Goal: Use online tool/utility: Utilize a website feature to perform a specific function

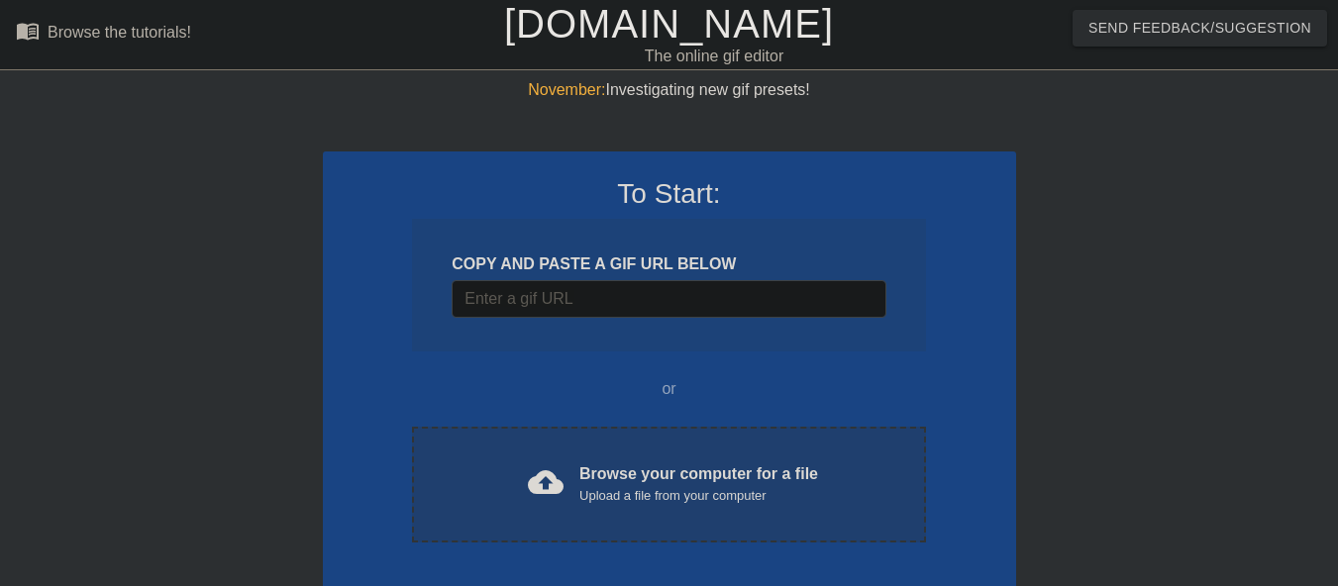
click at [641, 482] on div "Browse your computer for a file Upload a file from your computer" at bounding box center [699, 485] width 239 height 44
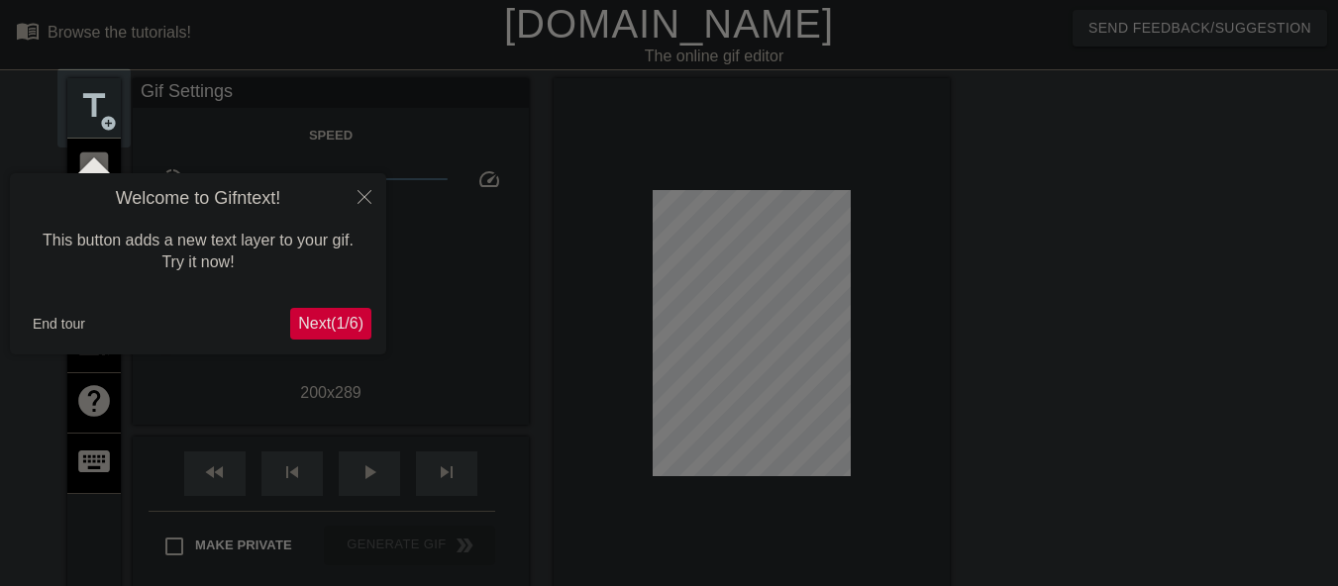
scroll to position [49, 0]
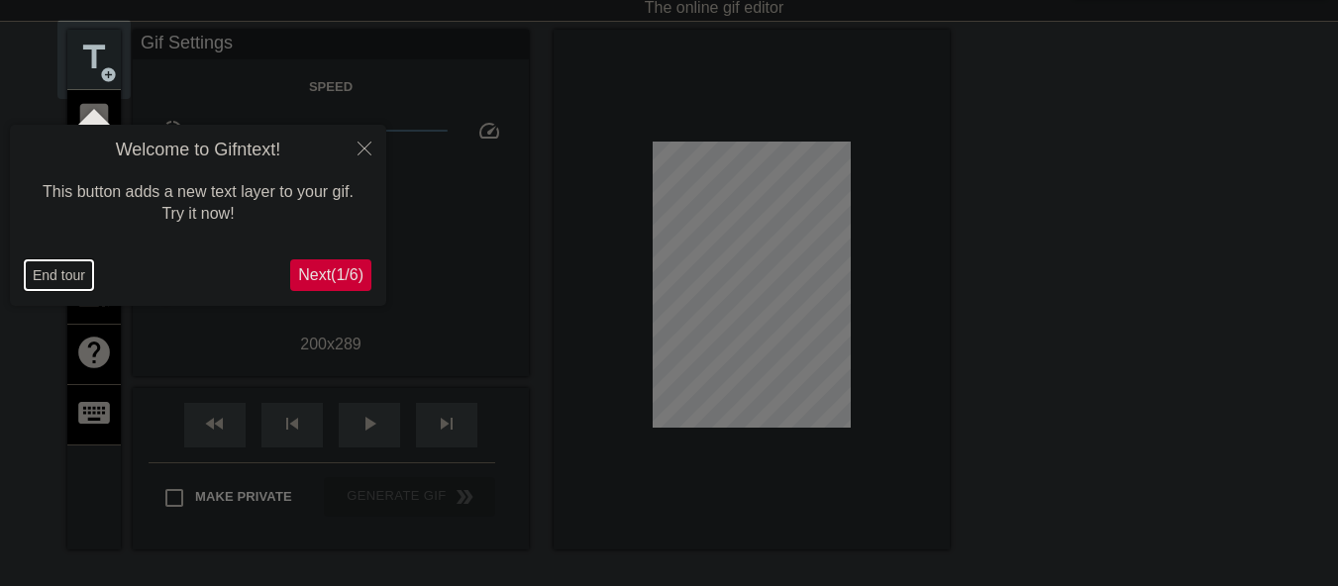
click at [33, 267] on button "End tour" at bounding box center [59, 276] width 68 height 30
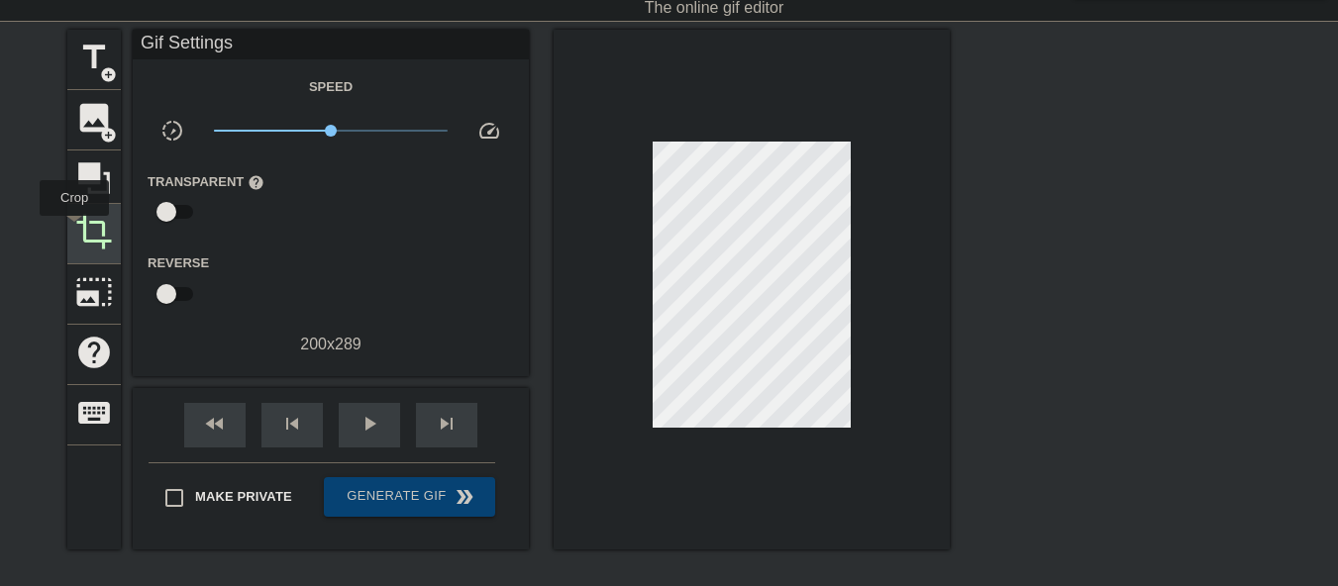
click at [72, 232] on div "crop" at bounding box center [93, 234] width 53 height 60
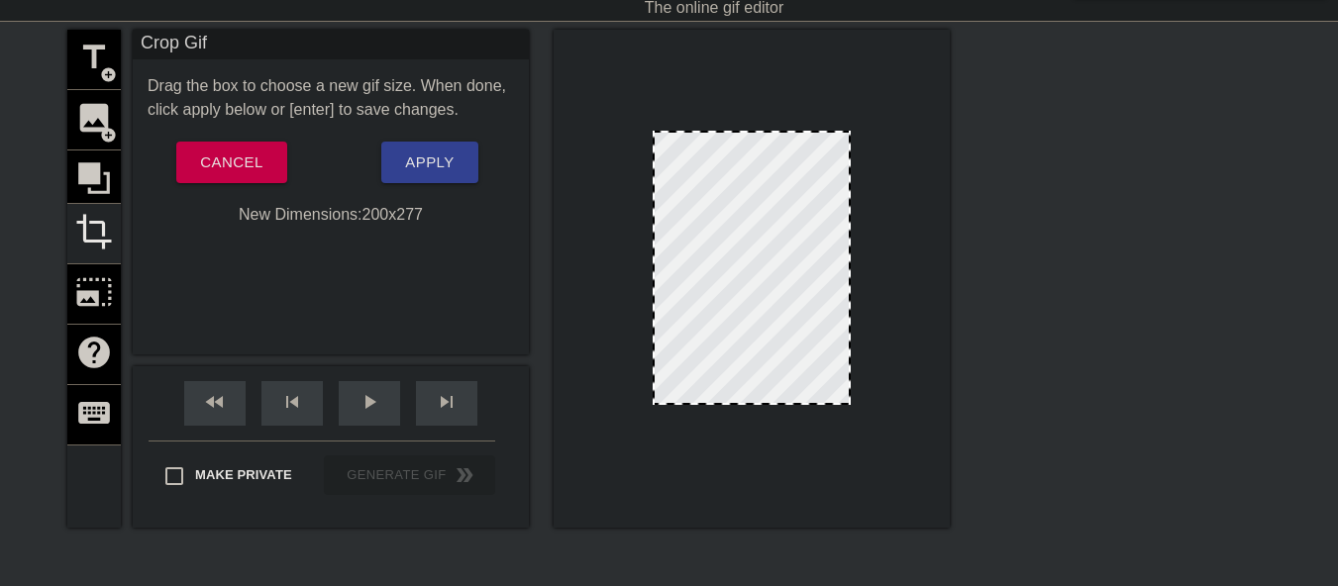
drag, startPoint x: 713, startPoint y: 414, endPoint x: 713, endPoint y: 401, distance: 12.9
click at [445, 169] on span "Apply" at bounding box center [429, 163] width 49 height 26
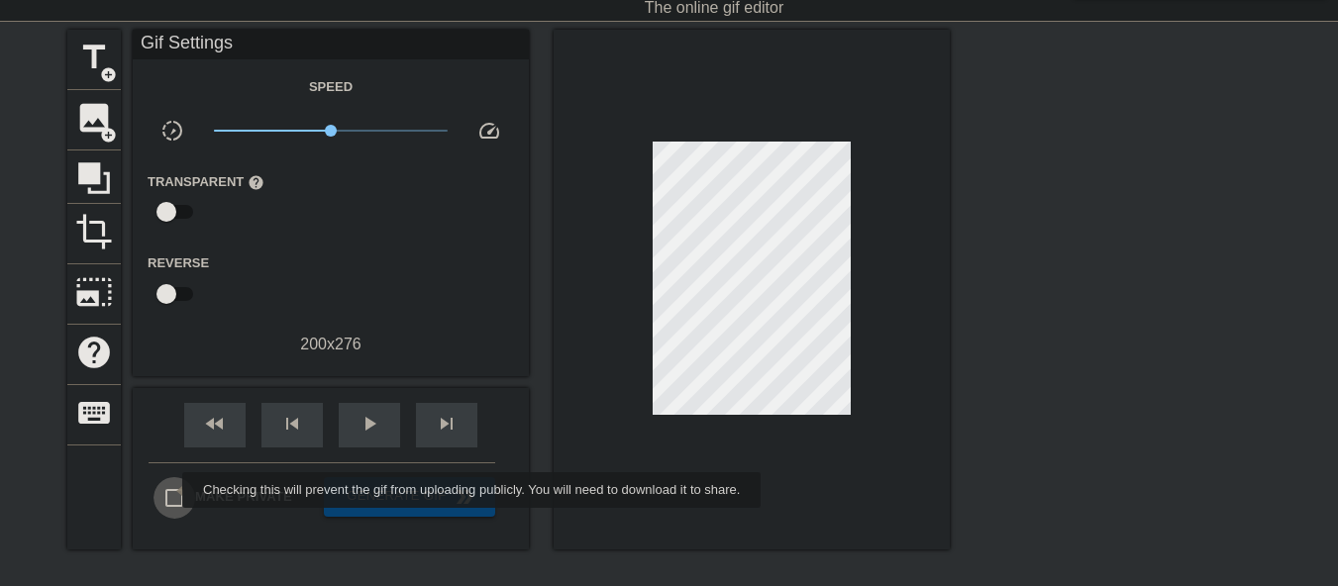
click at [169, 490] on input "Make Private" at bounding box center [175, 498] width 42 height 42
checkbox input "true"
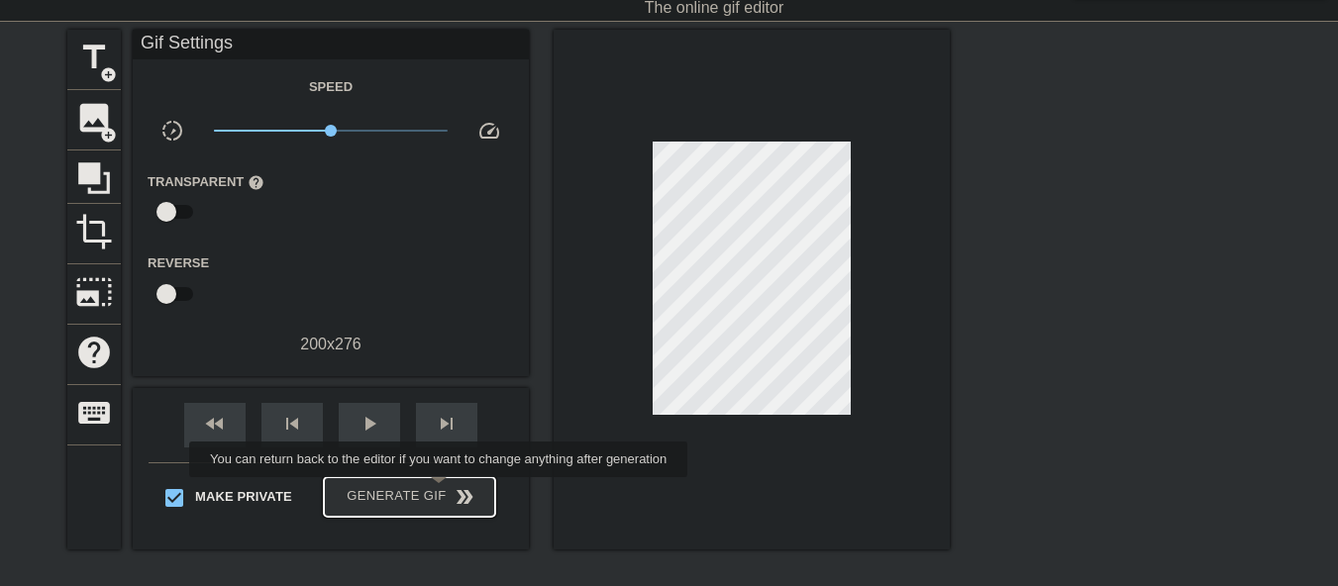
click at [441, 491] on span "Generate Gif double_arrow" at bounding box center [410, 497] width 156 height 24
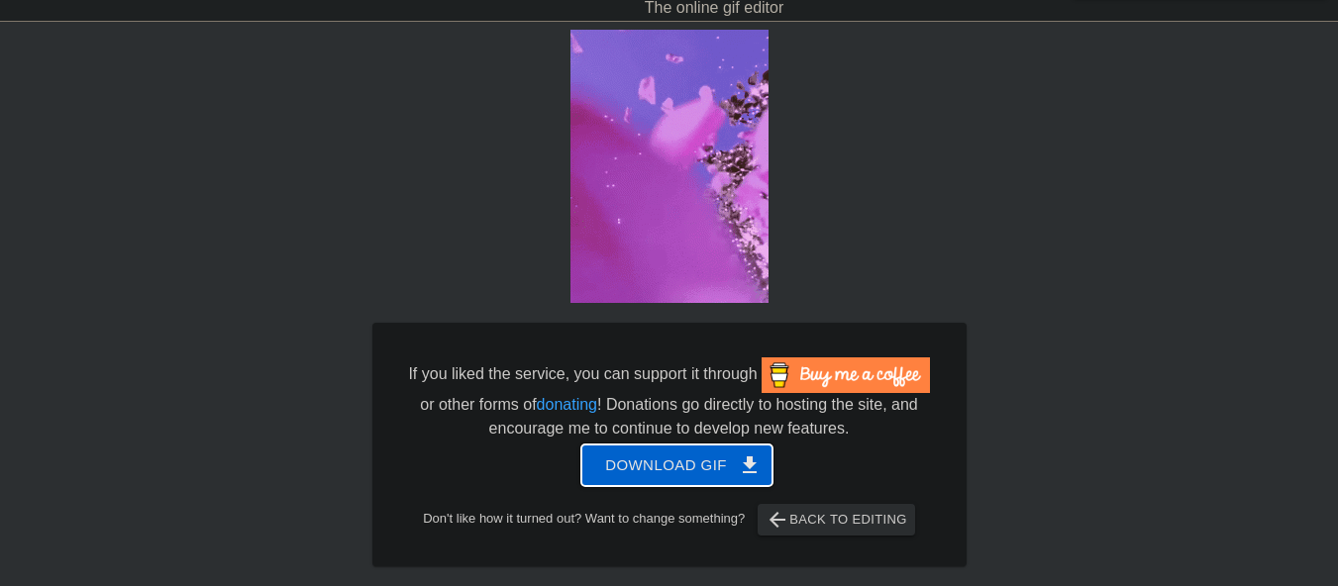
click at [670, 471] on span "Download gif get_app" at bounding box center [677, 466] width 144 height 26
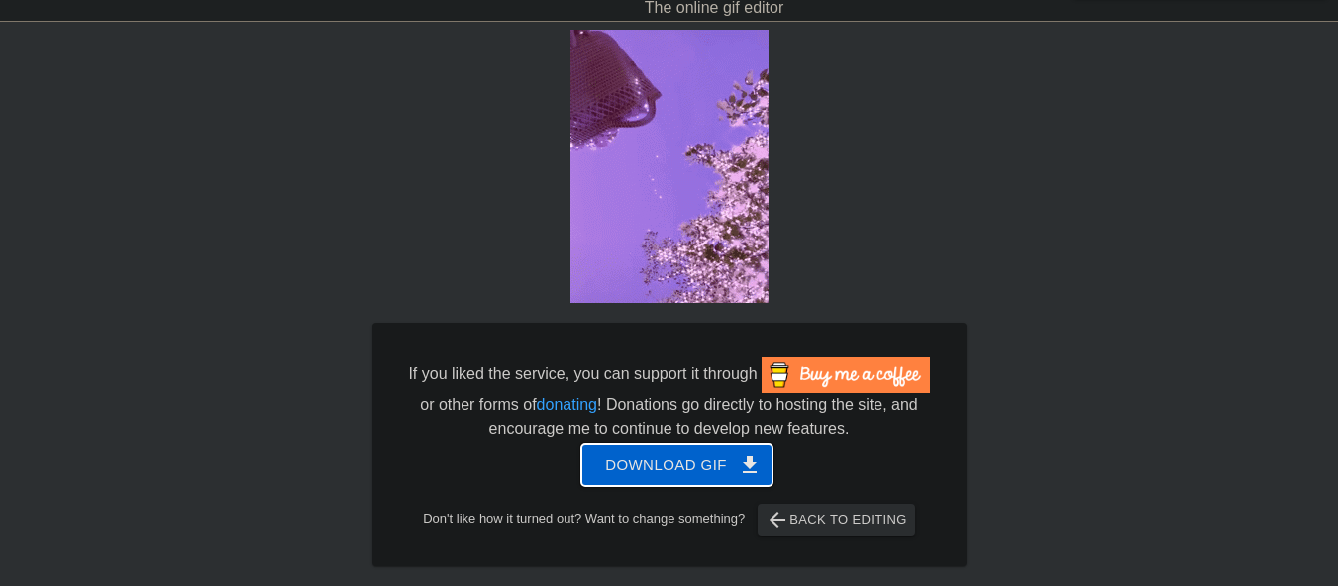
scroll to position [0, 0]
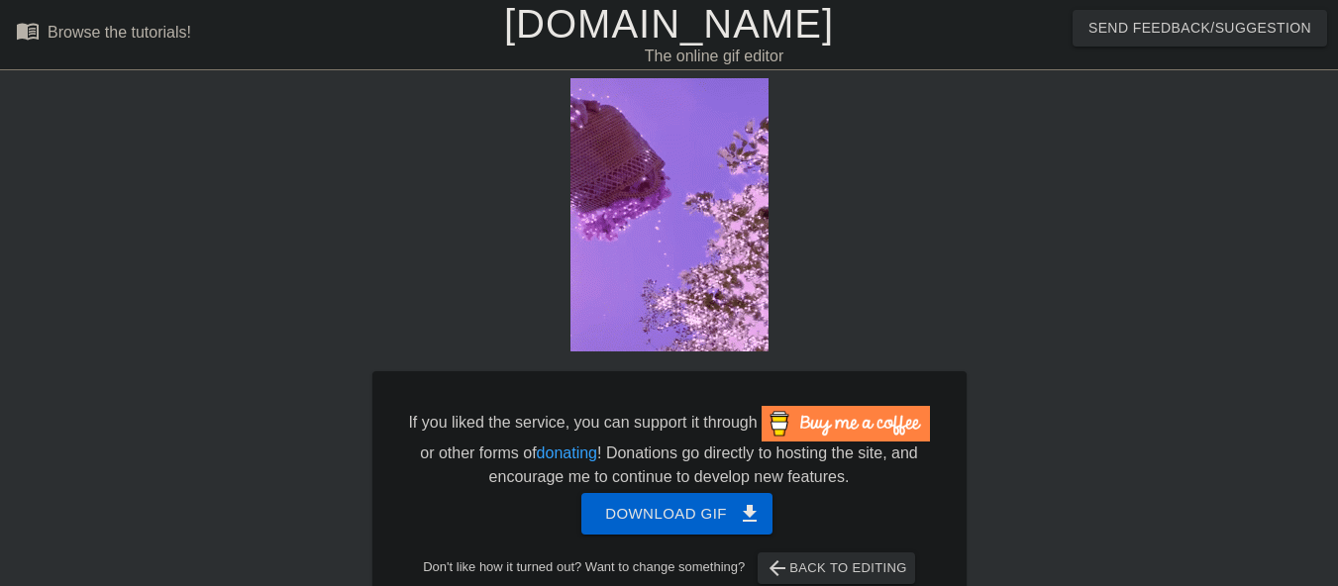
click at [628, 39] on link "[DOMAIN_NAME]" at bounding box center [669, 24] width 330 height 44
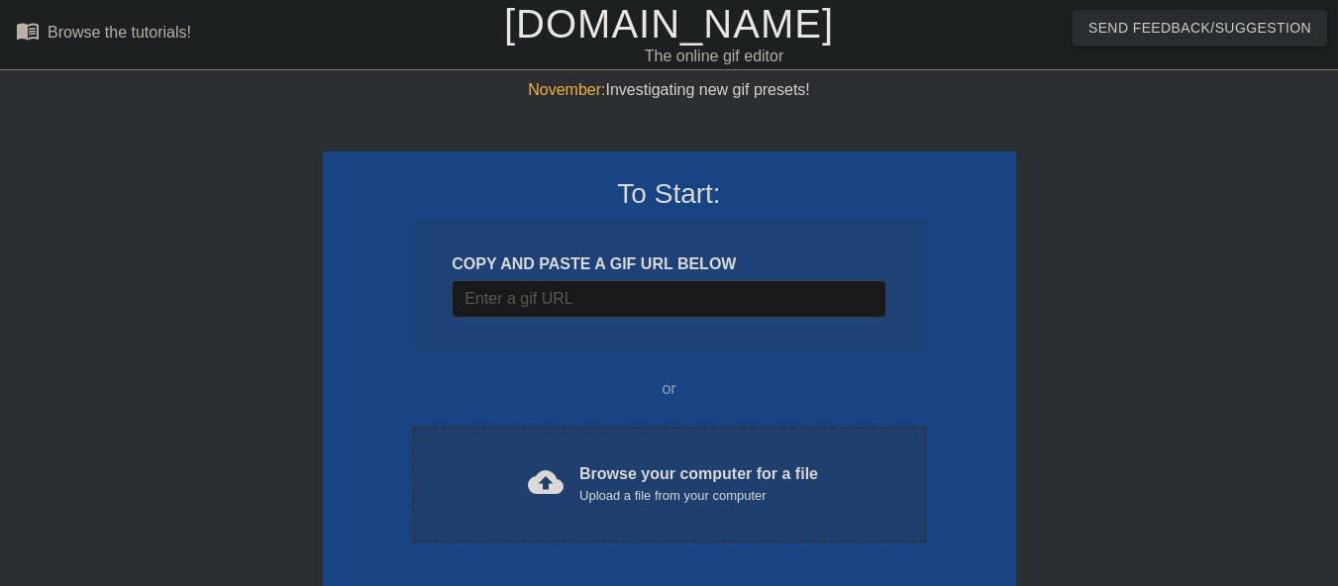
click at [514, 463] on div "cloud_upload Browse your computer for a file Upload a file from your computer" at bounding box center [669, 485] width 430 height 45
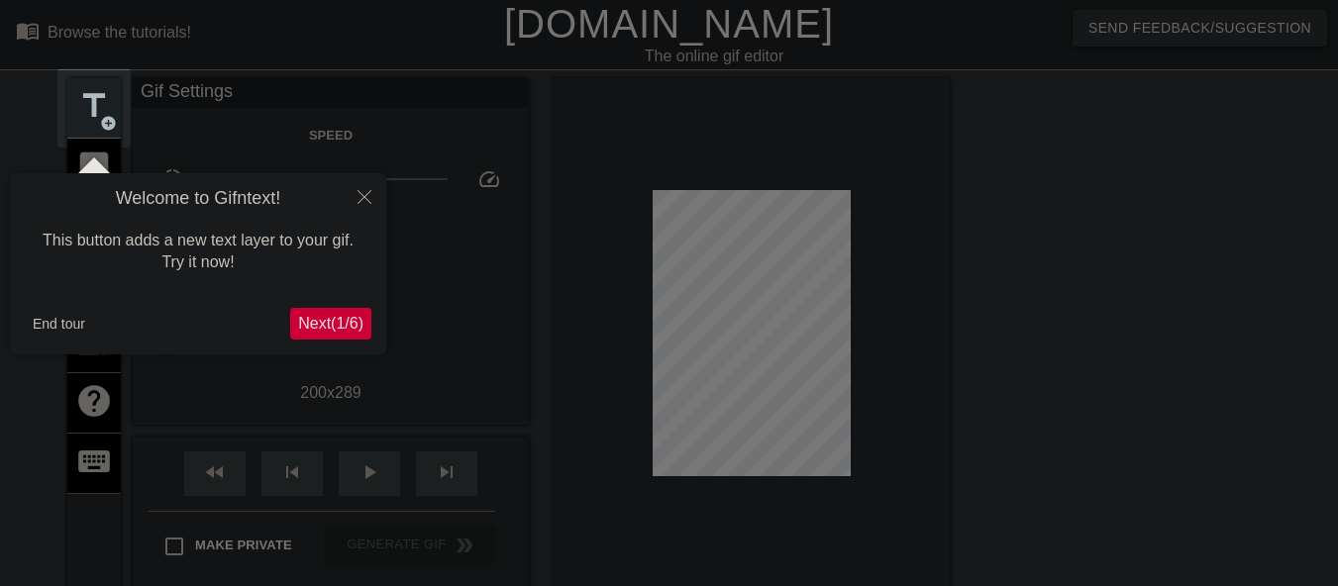
scroll to position [49, 0]
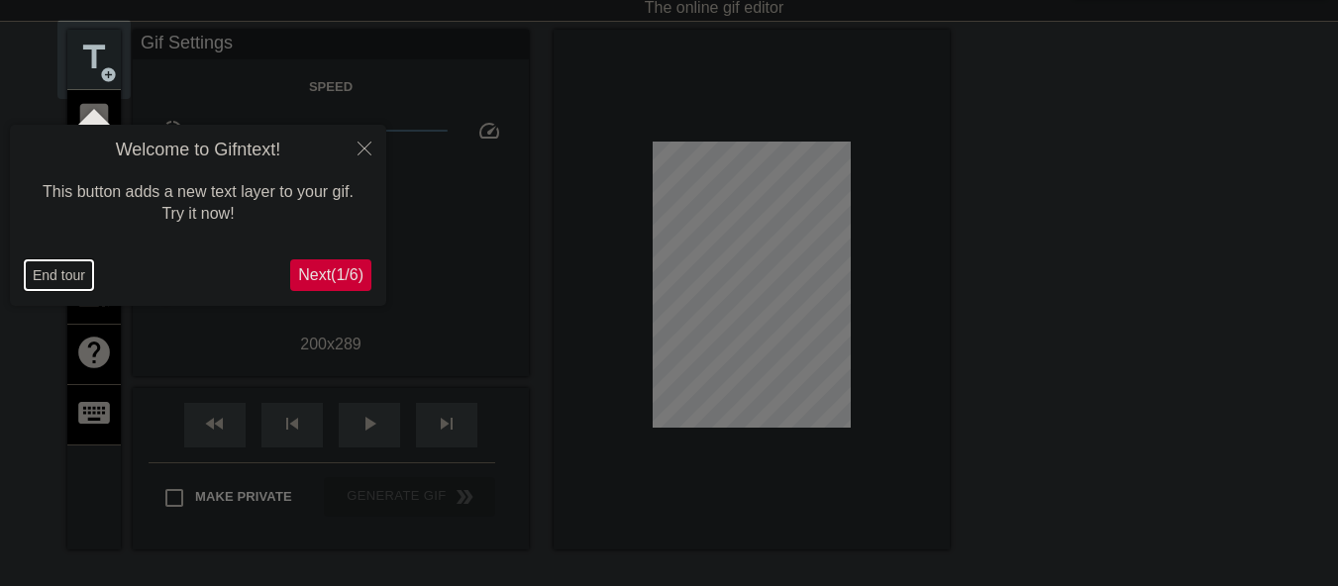
click at [53, 269] on button "End tour" at bounding box center [59, 276] width 68 height 30
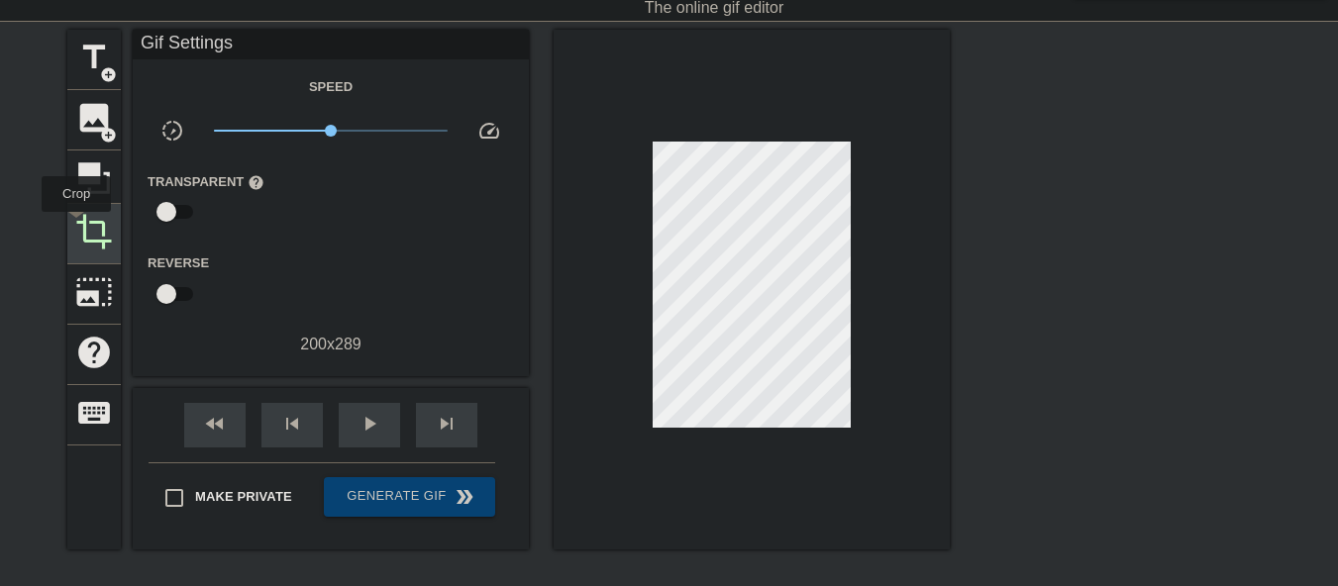
click at [76, 225] on span "crop" at bounding box center [94, 232] width 38 height 38
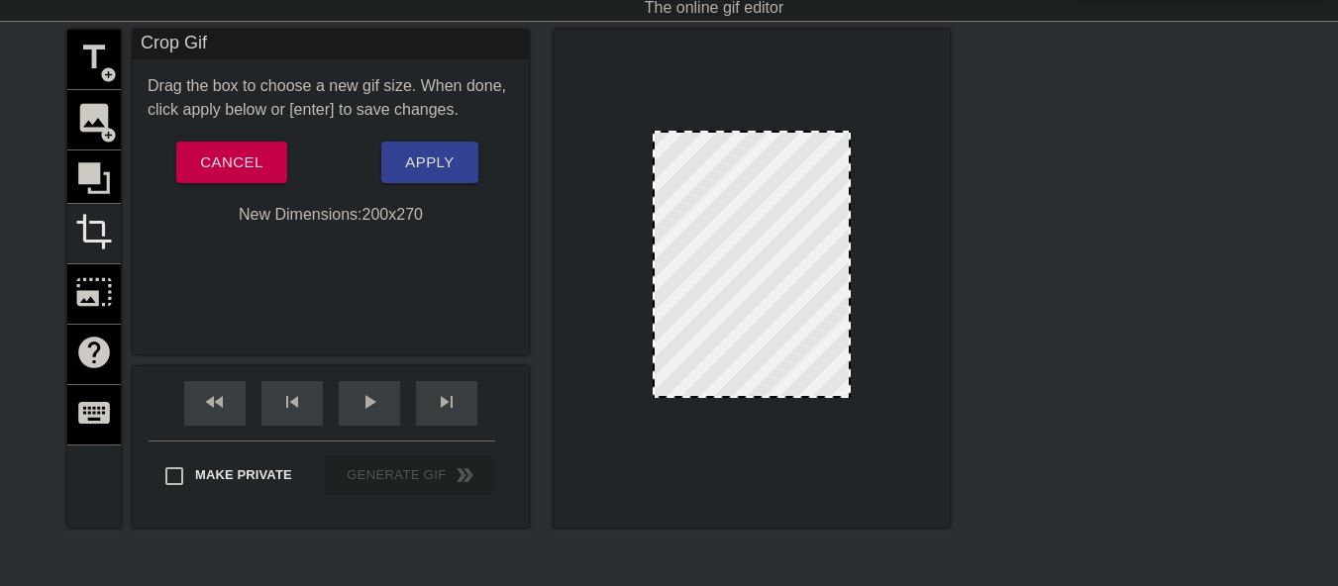
drag, startPoint x: 759, startPoint y: 415, endPoint x: 764, endPoint y: 396, distance: 19.5
click at [764, 396] on div at bounding box center [752, 396] width 194 height 10
click at [457, 175] on button "Apply" at bounding box center [429, 163] width 96 height 42
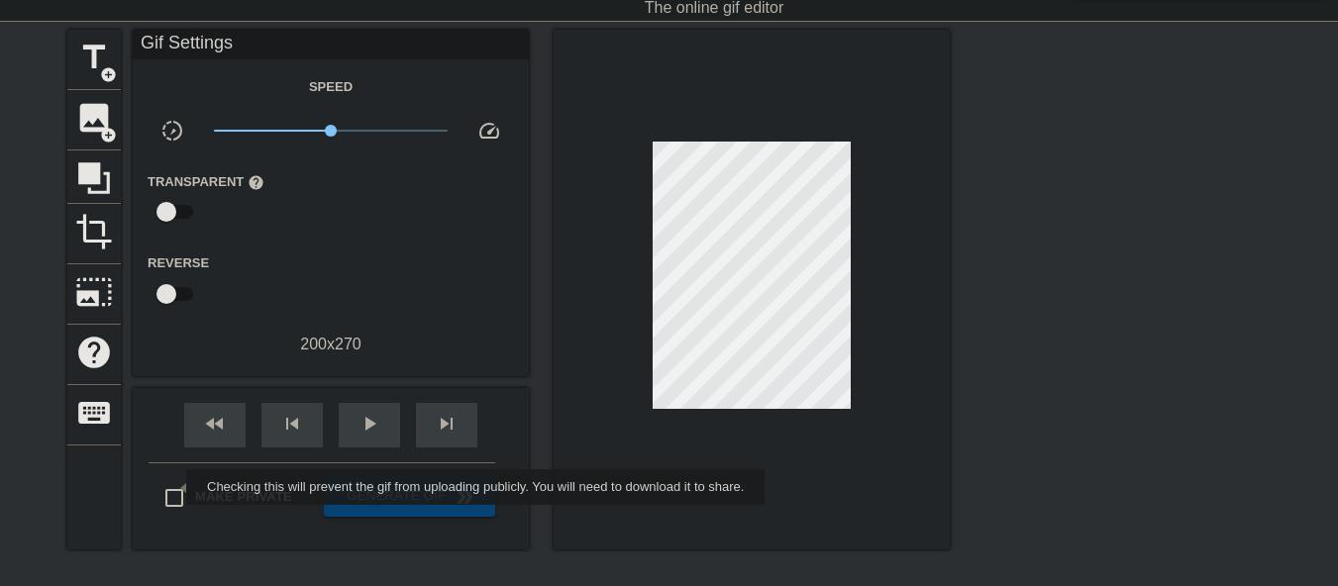
click at [173, 490] on input "Make Private" at bounding box center [175, 498] width 42 height 42
checkbox input "true"
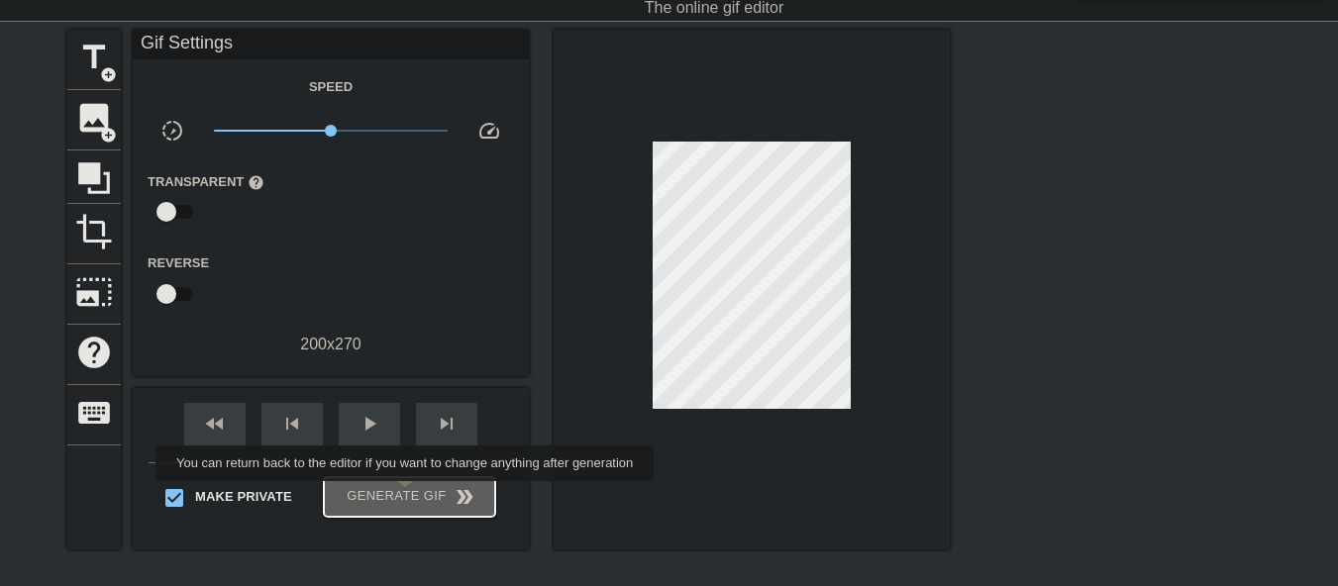
click at [407, 495] on span "Generate Gif double_arrow" at bounding box center [410, 497] width 156 height 24
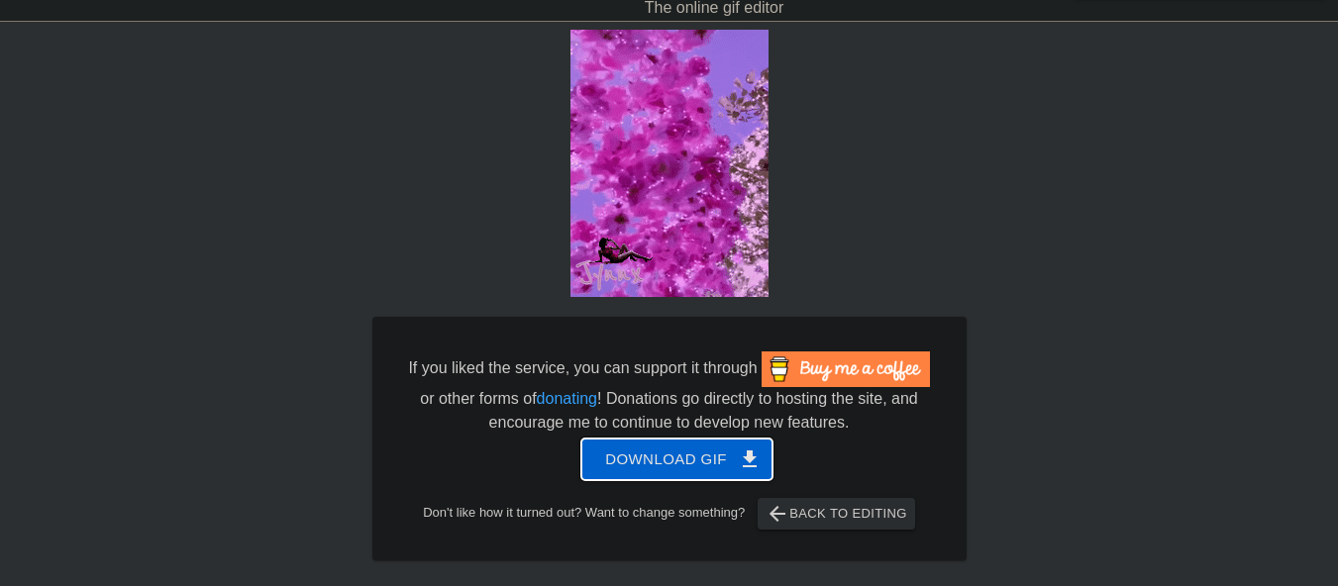
click at [712, 443] on button "Download gif get_app" at bounding box center [677, 460] width 191 height 42
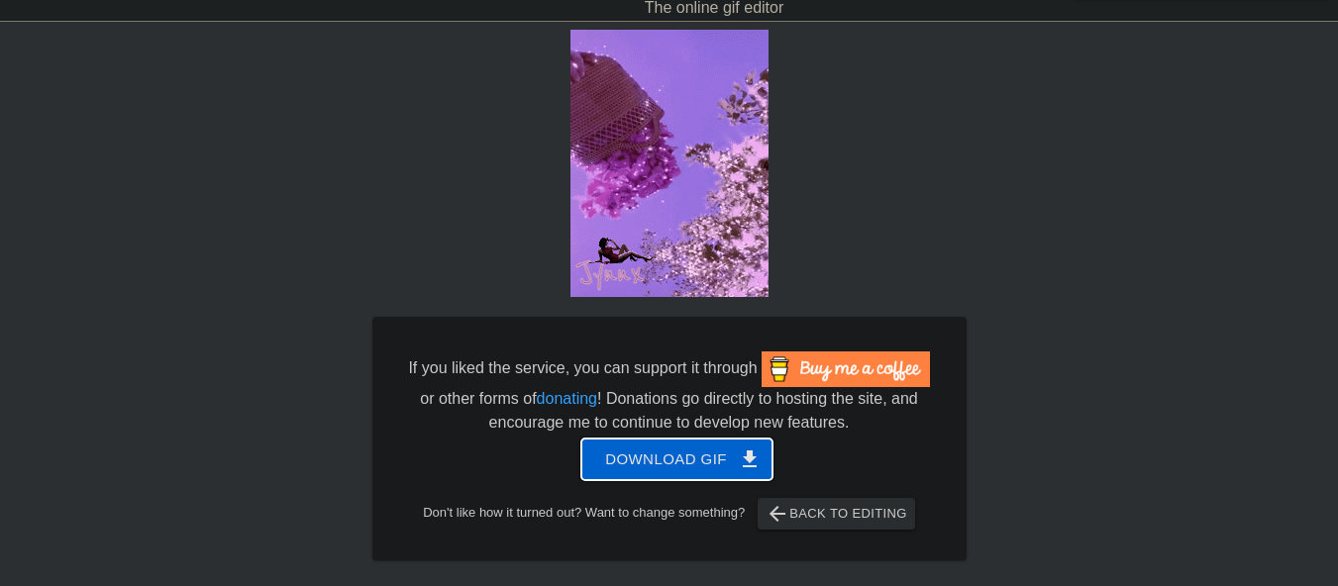
click at [674, 465] on span "Download gif get_app" at bounding box center [677, 460] width 144 height 26
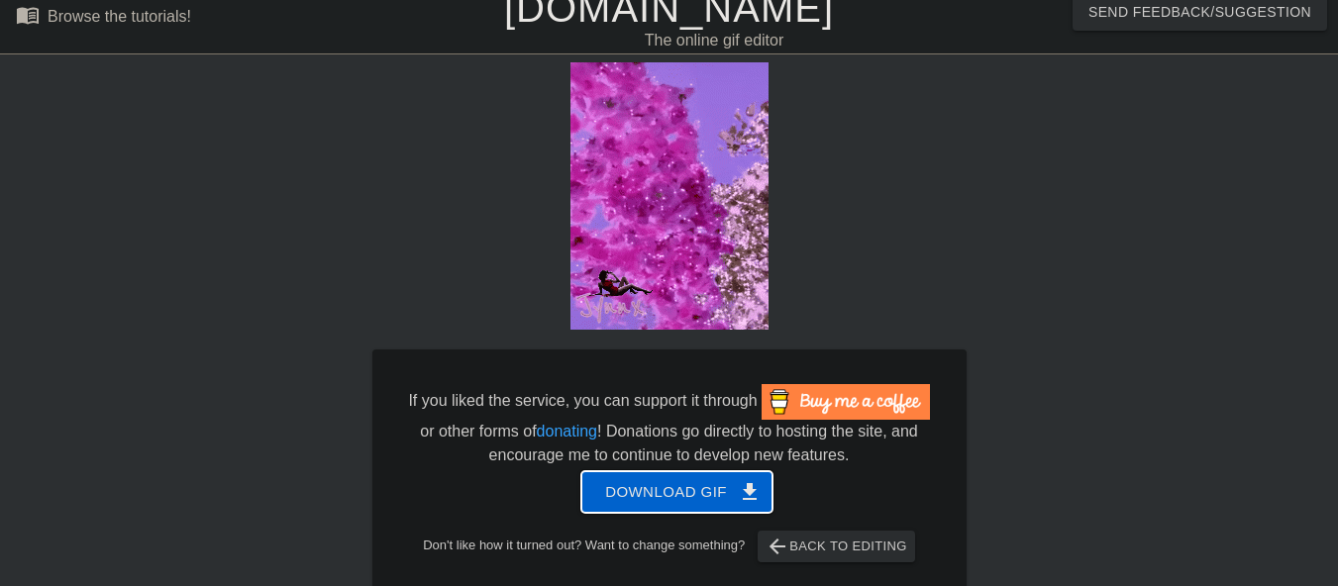
scroll to position [0, 0]
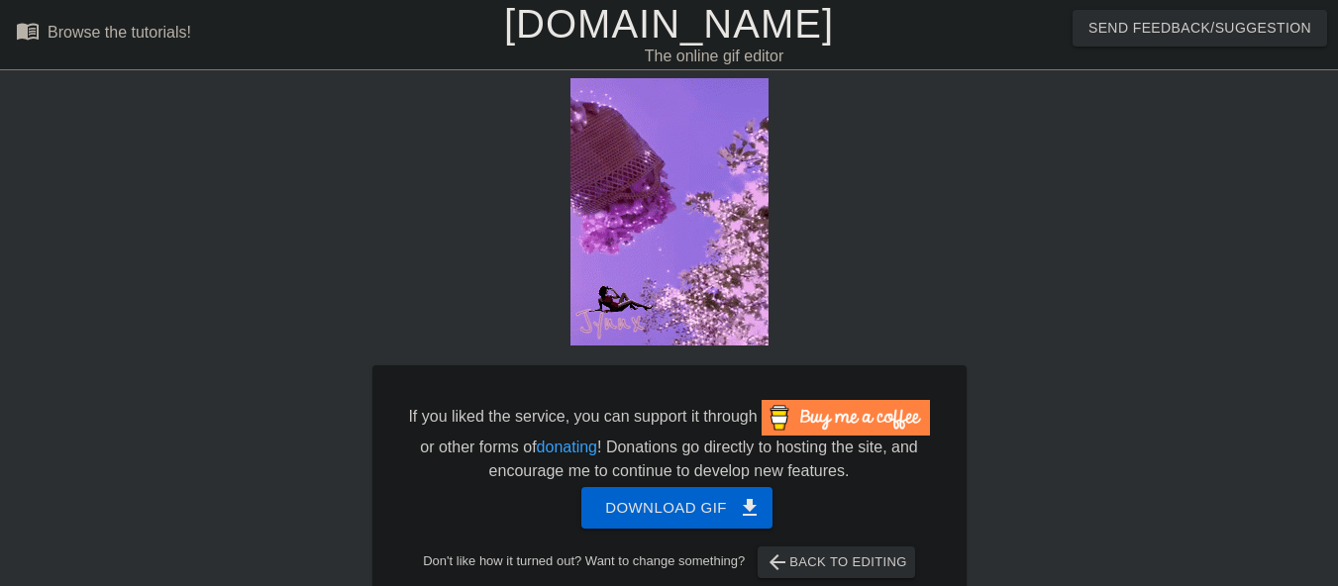
click at [644, 15] on link "[DOMAIN_NAME]" at bounding box center [669, 24] width 330 height 44
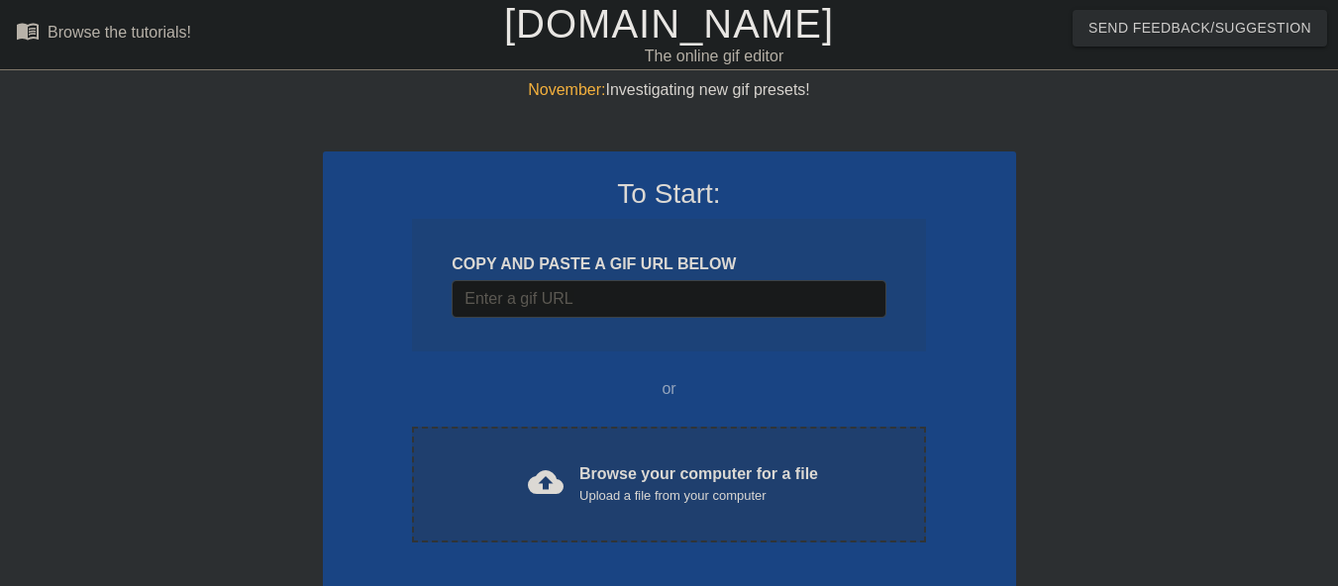
click at [551, 486] on span "cloud_upload" at bounding box center [546, 483] width 36 height 36
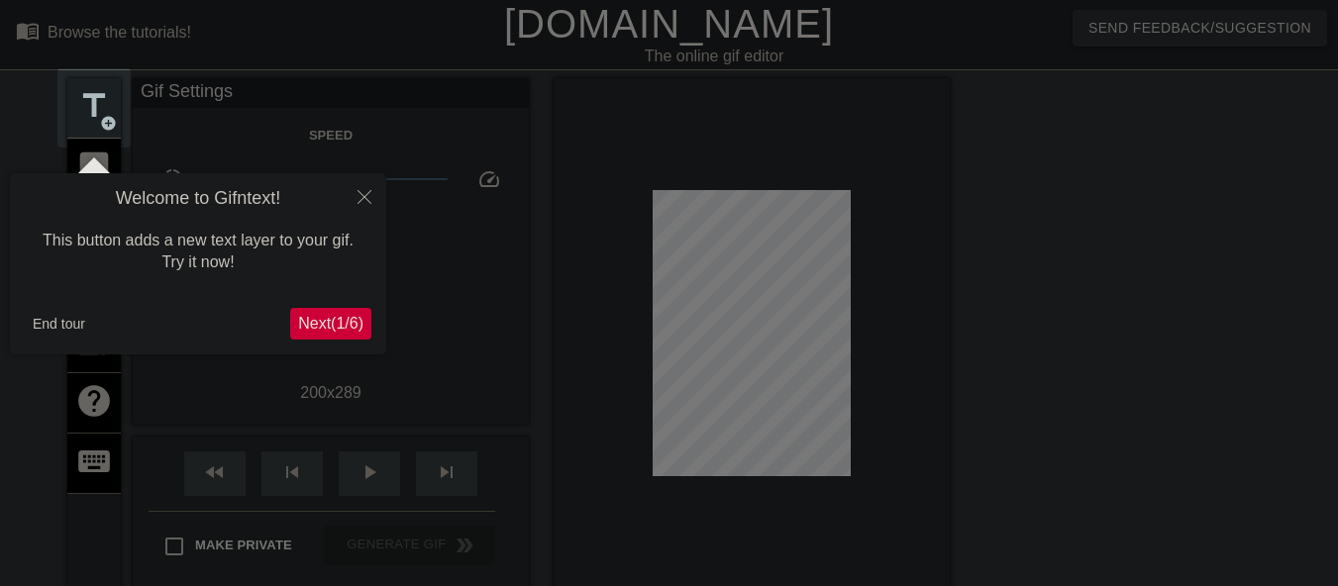
scroll to position [49, 0]
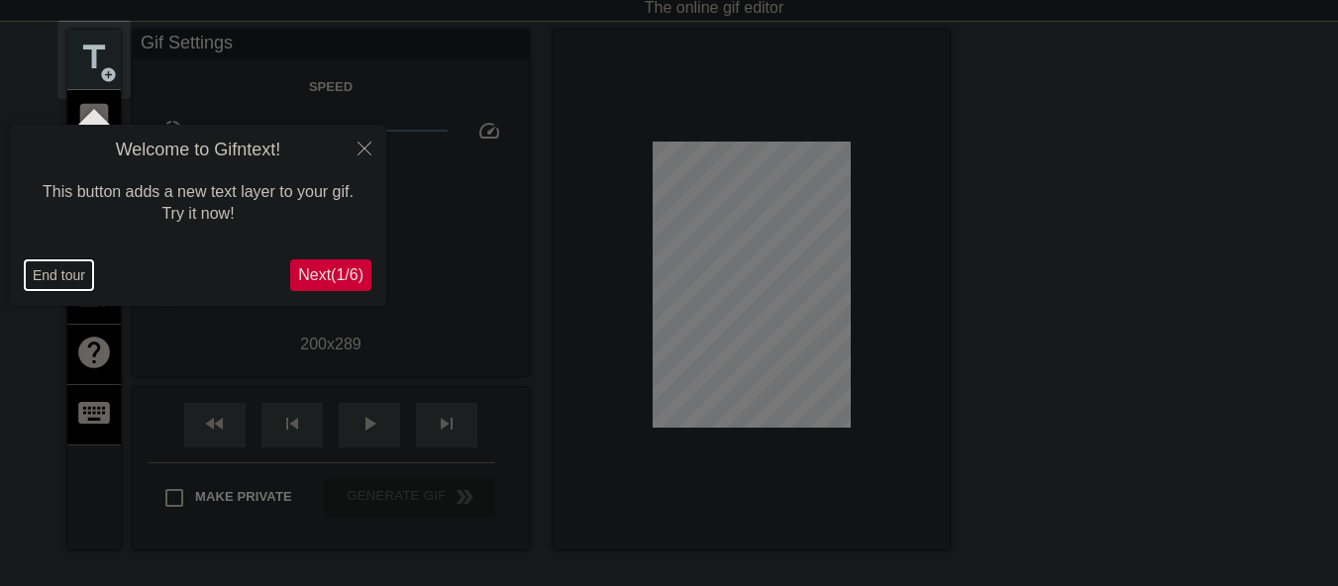
click at [48, 277] on button "End tour" at bounding box center [59, 276] width 68 height 30
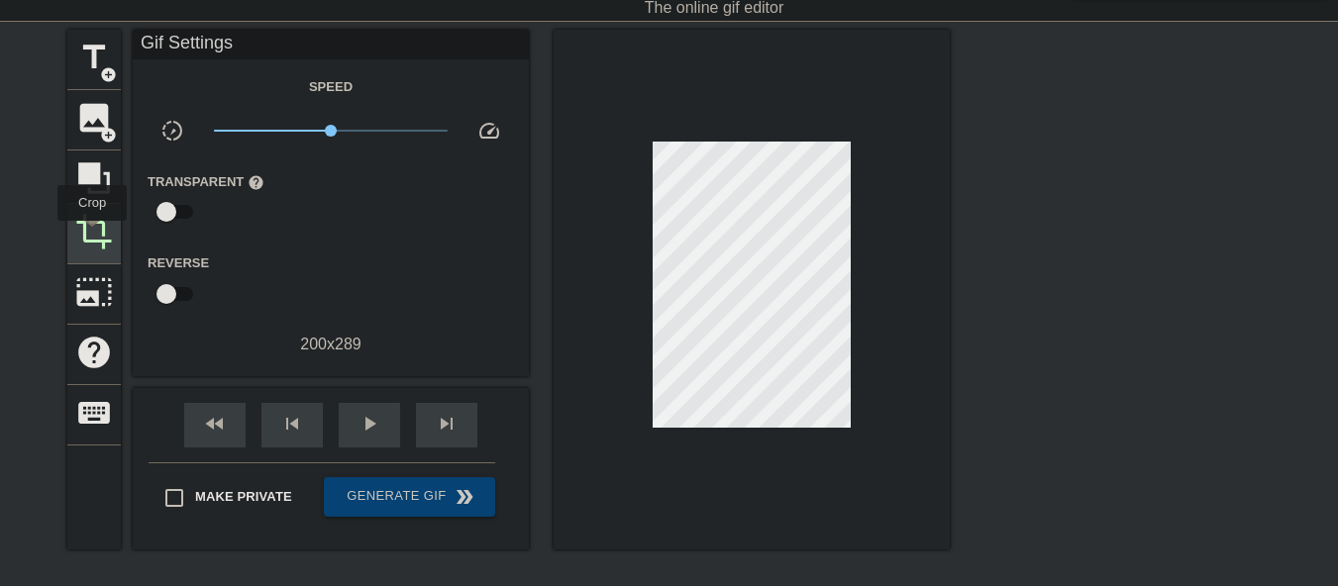
click at [92, 235] on span "crop" at bounding box center [94, 232] width 38 height 38
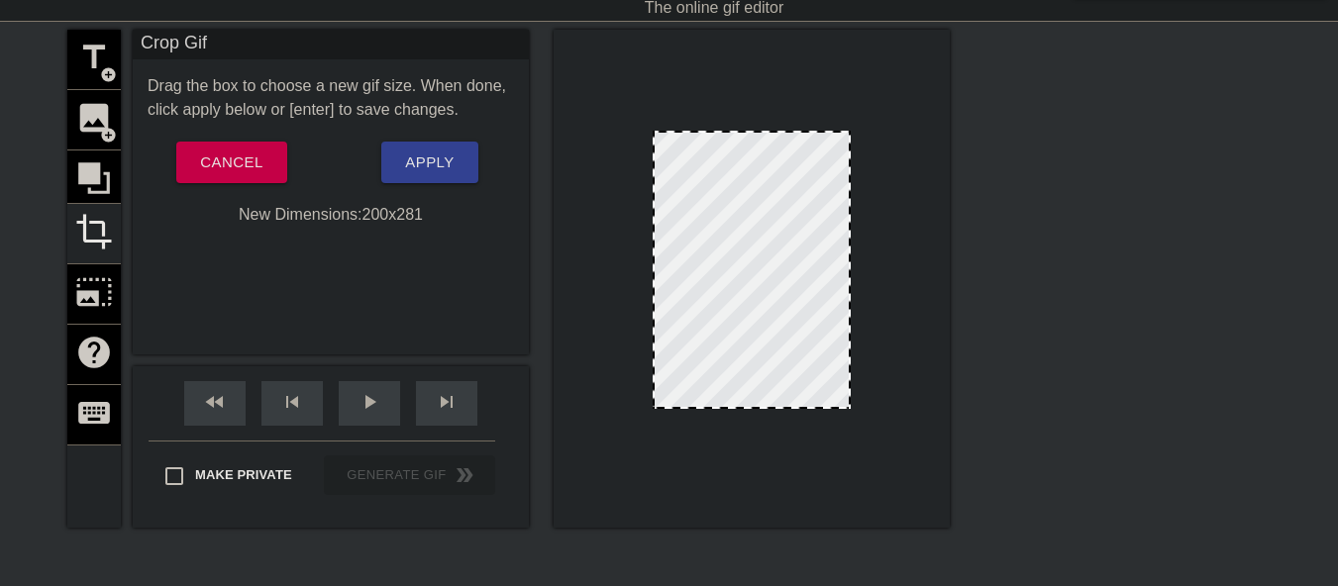
click at [734, 407] on div at bounding box center [752, 407] width 194 height 10
click at [447, 171] on span "Apply" at bounding box center [429, 163] width 49 height 26
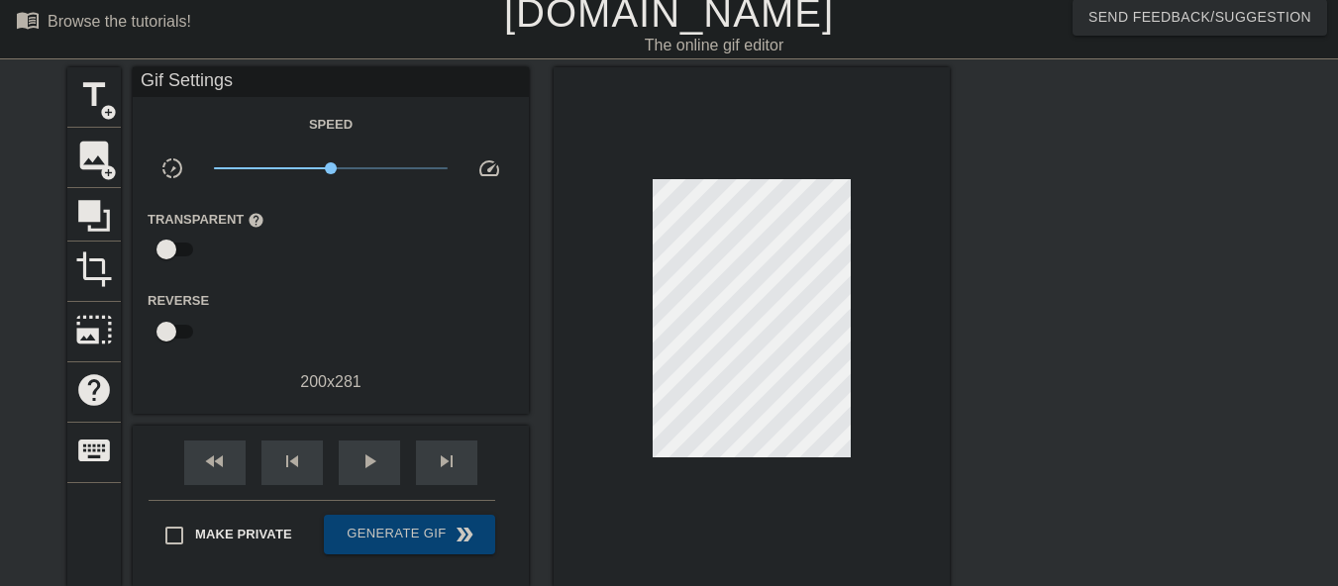
scroll to position [0, 0]
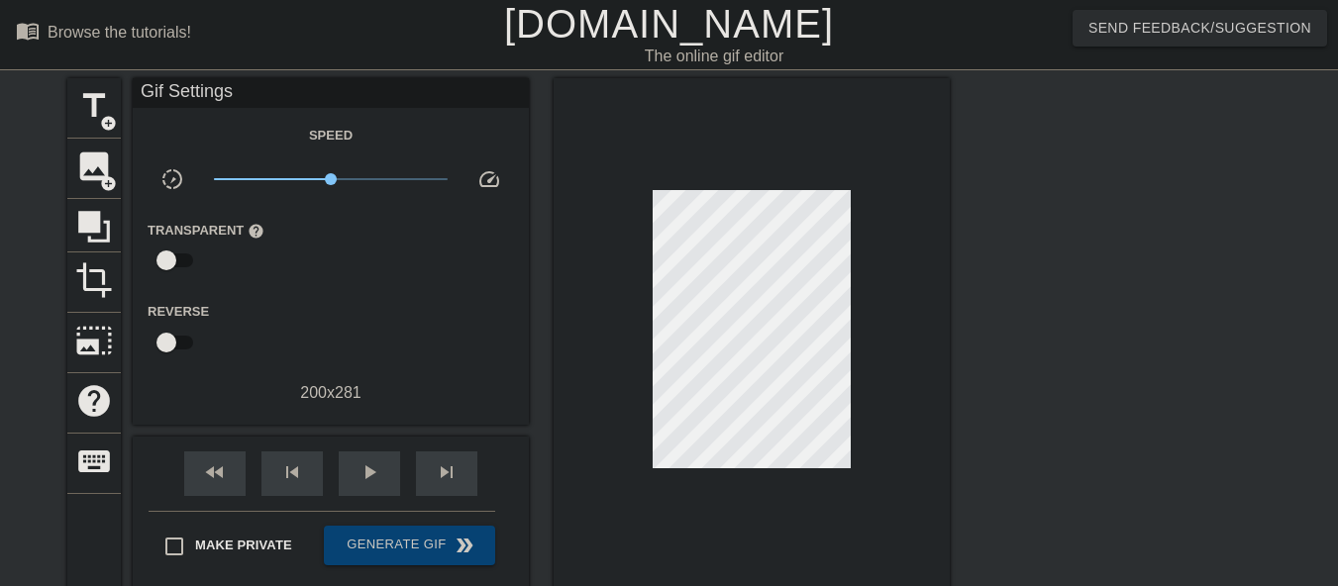
click at [589, 24] on link "[DOMAIN_NAME]" at bounding box center [669, 24] width 330 height 44
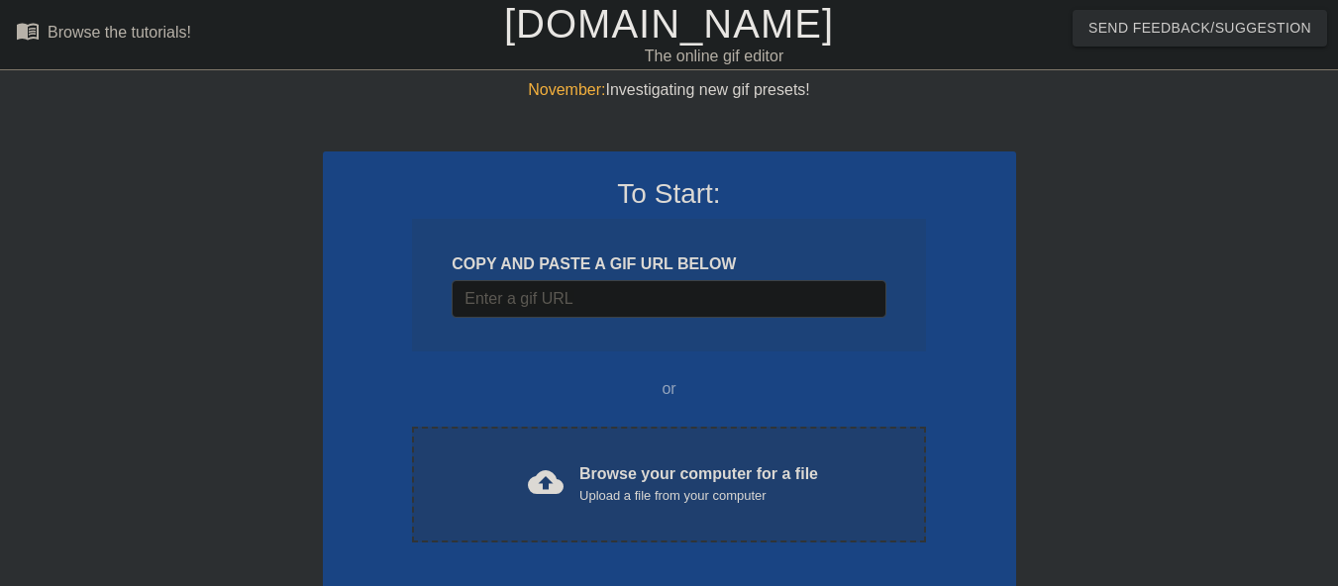
click at [531, 471] on span "cloud_upload" at bounding box center [546, 483] width 36 height 36
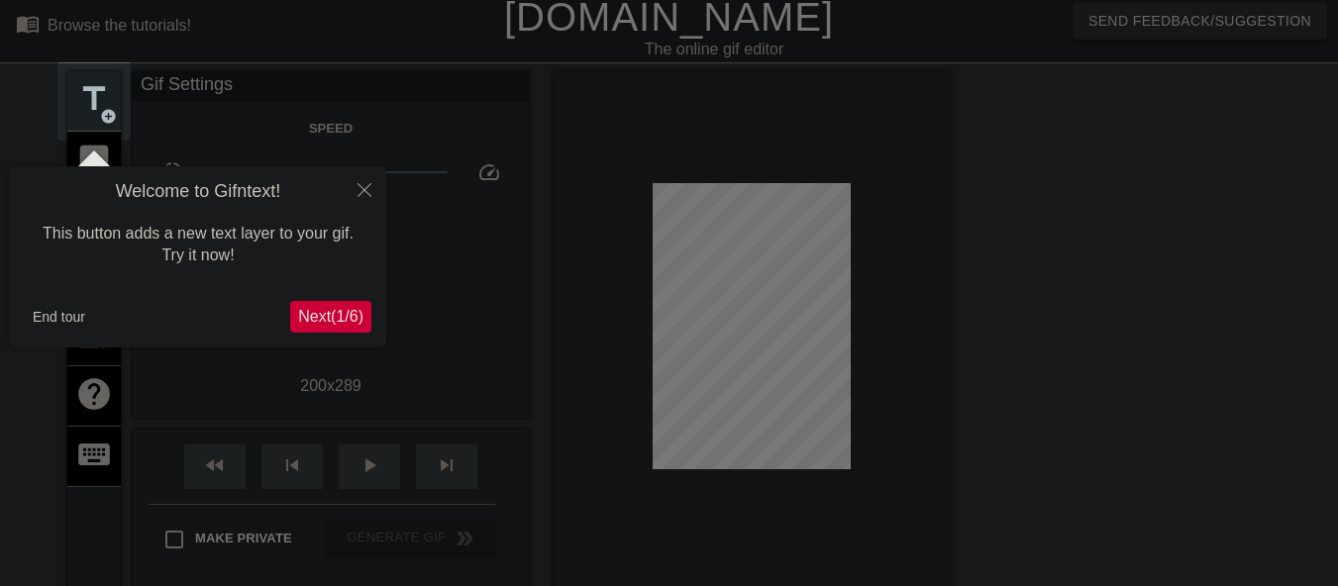
scroll to position [49, 0]
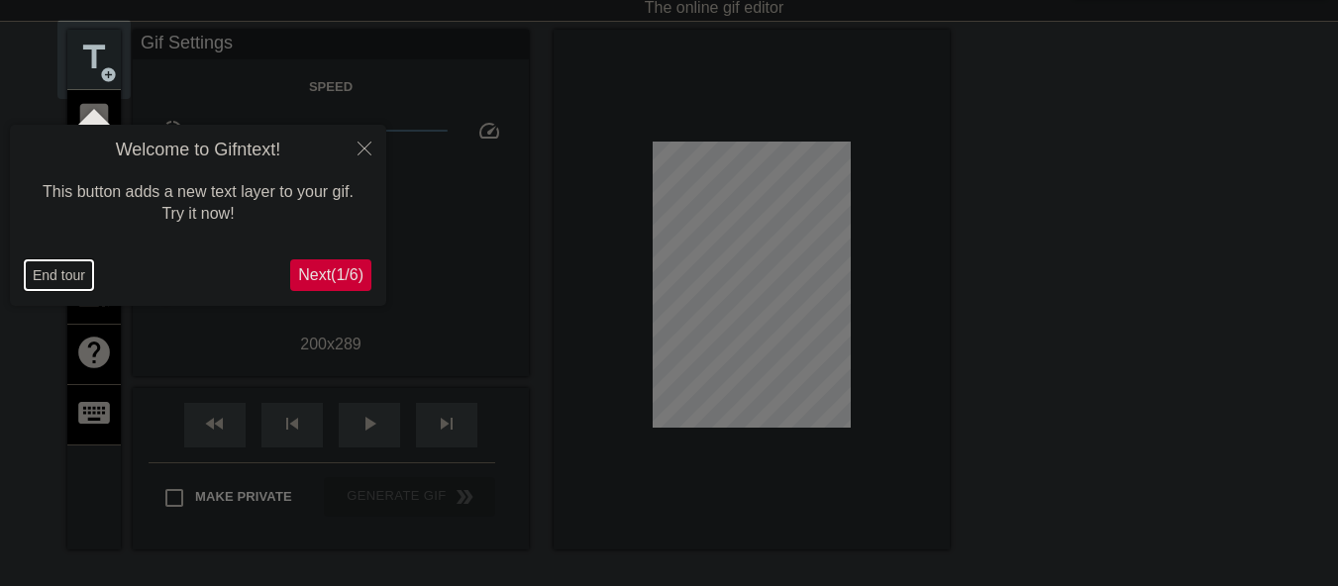
click at [71, 278] on button "End tour" at bounding box center [59, 276] width 68 height 30
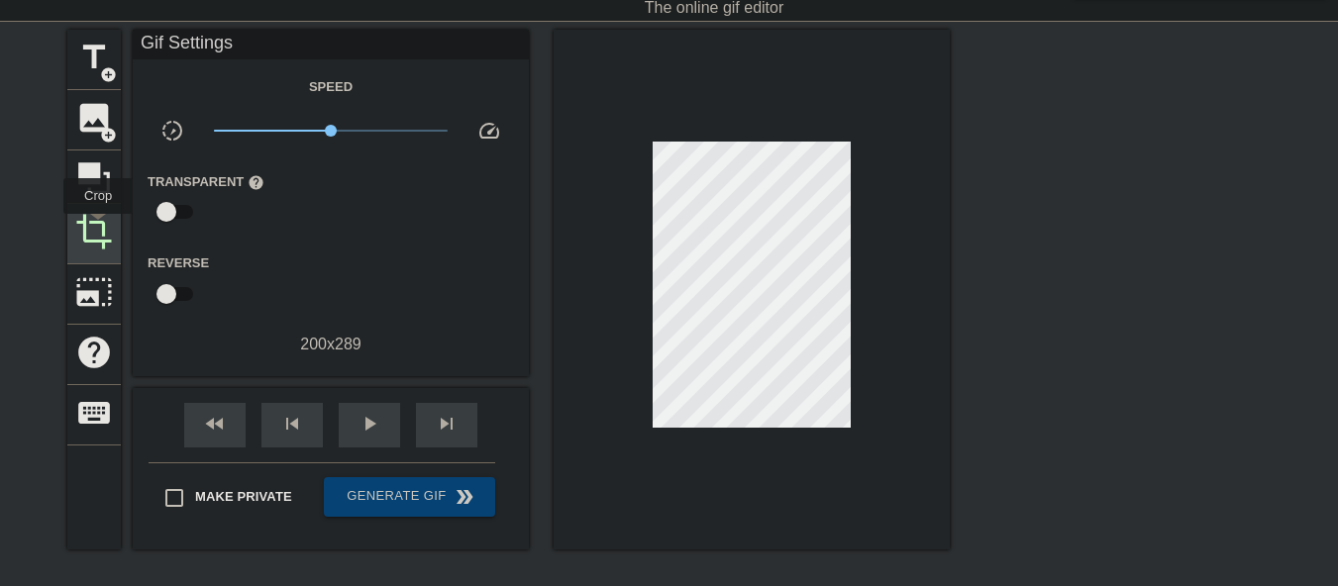
click at [98, 228] on span "crop" at bounding box center [94, 232] width 38 height 38
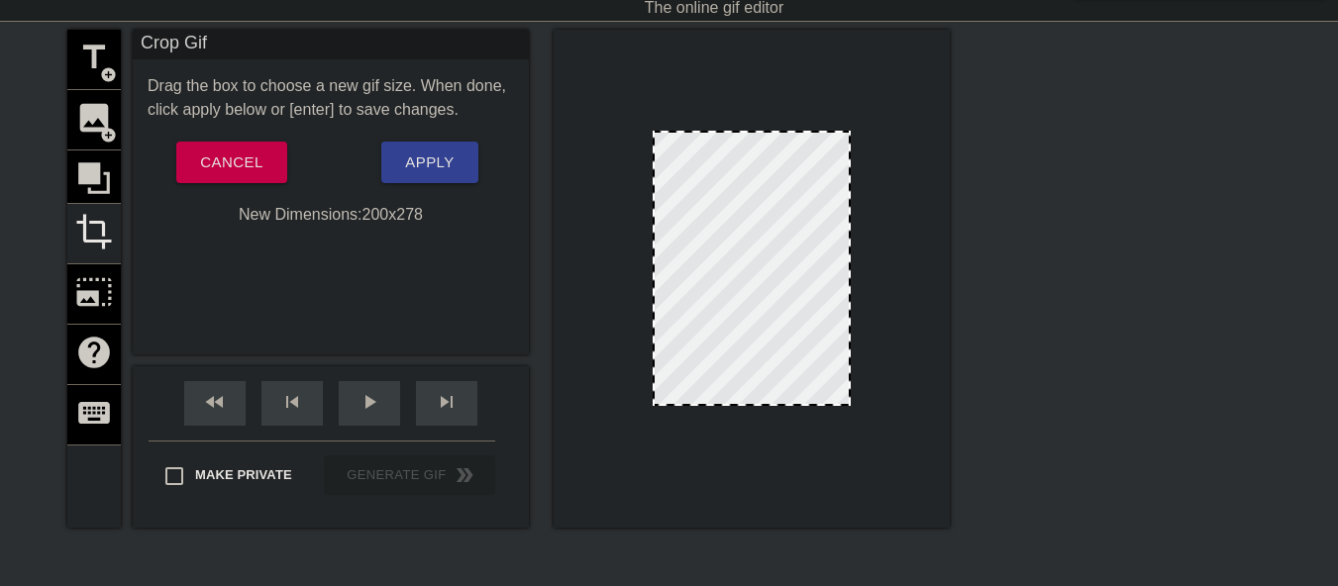
drag, startPoint x: 773, startPoint y: 415, endPoint x: 776, endPoint y: 404, distance: 11.3
click at [776, 404] on div at bounding box center [752, 404] width 194 height 10
click at [428, 164] on span "Apply" at bounding box center [429, 163] width 49 height 26
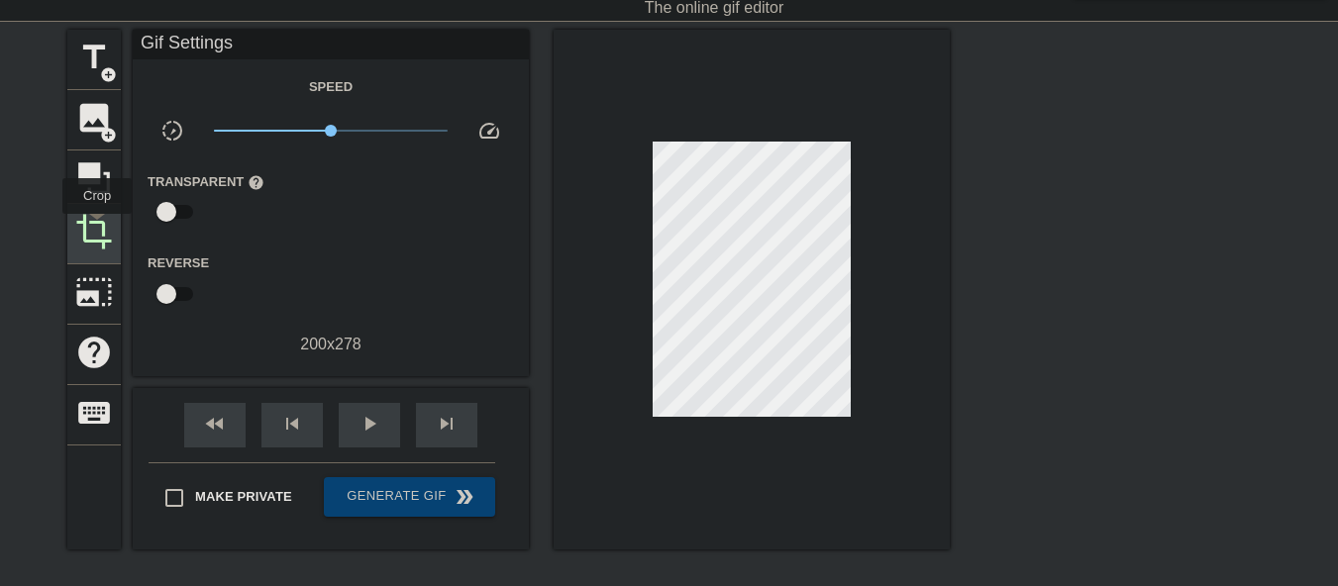
click at [97, 228] on span "crop" at bounding box center [94, 232] width 38 height 38
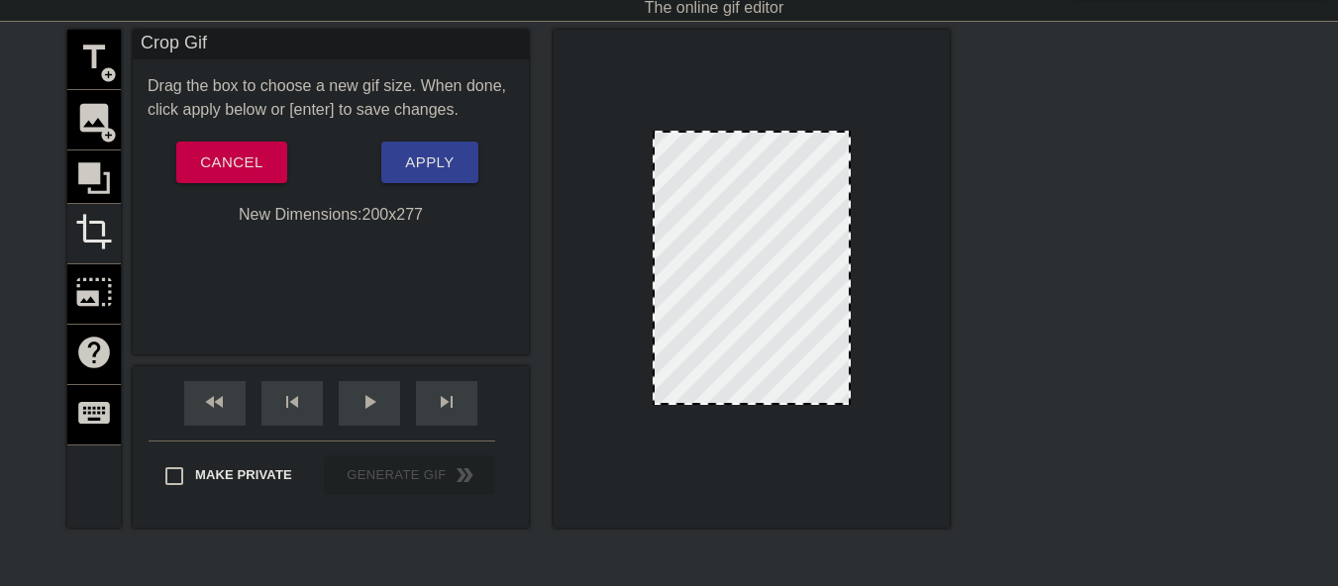
click at [740, 404] on div at bounding box center [752, 403] width 194 height 10
click at [439, 165] on span "Apply" at bounding box center [429, 163] width 49 height 26
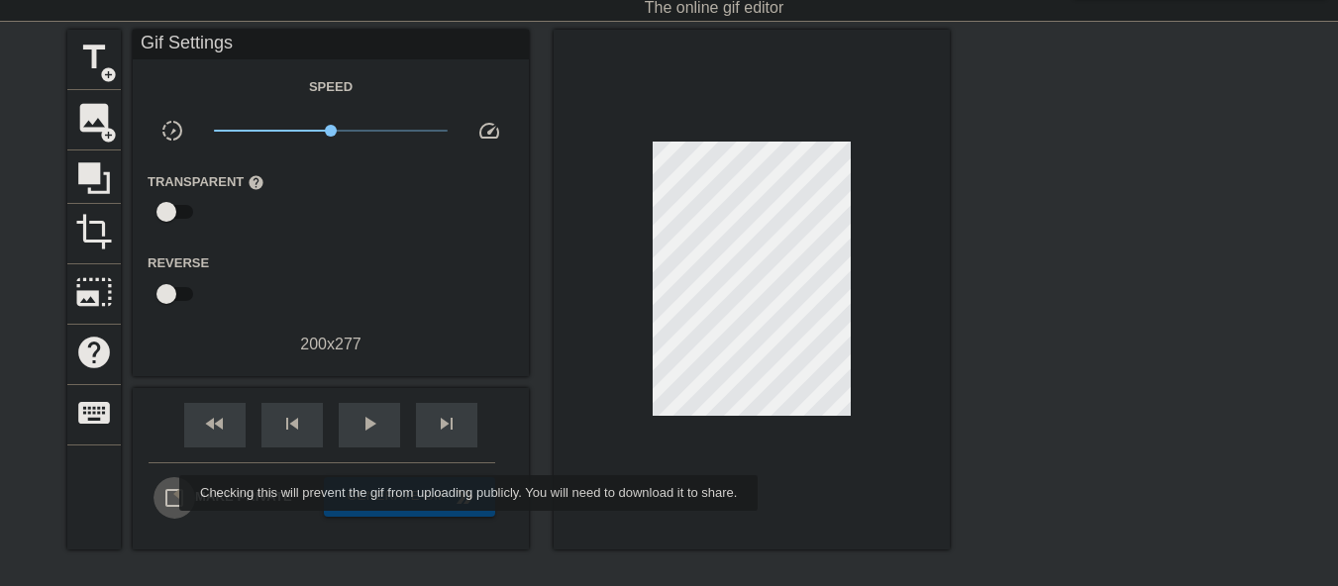
click at [166, 493] on input "Make Private" at bounding box center [175, 498] width 42 height 42
checkbox input "true"
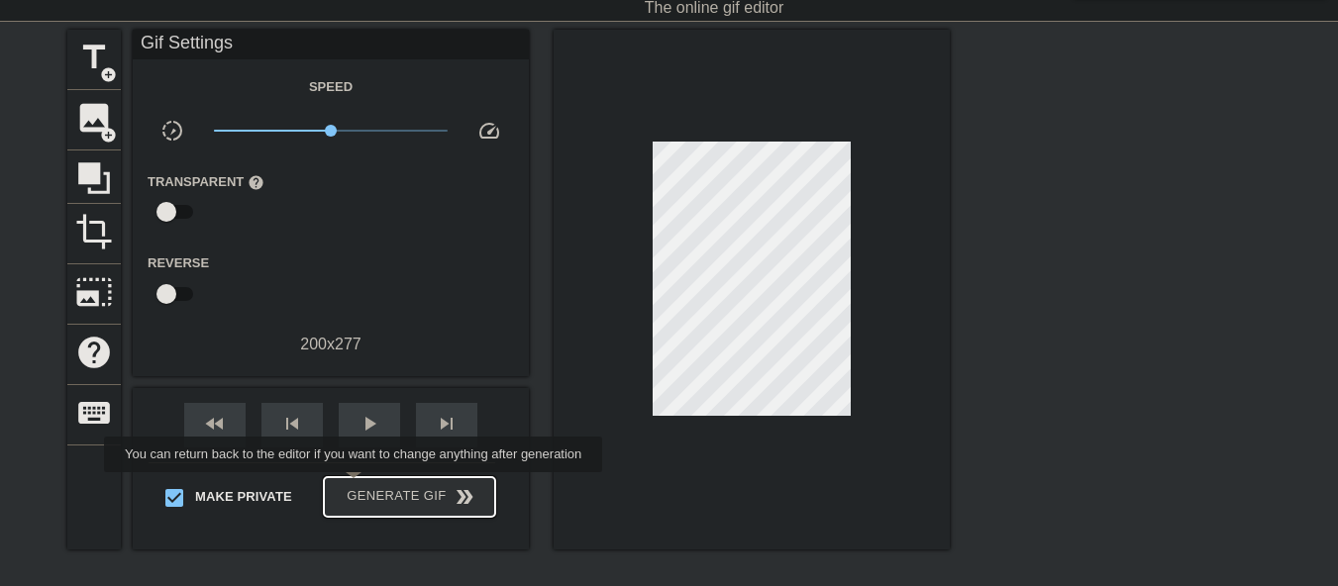
click at [365, 486] on span "Generate Gif double_arrow" at bounding box center [410, 497] width 156 height 24
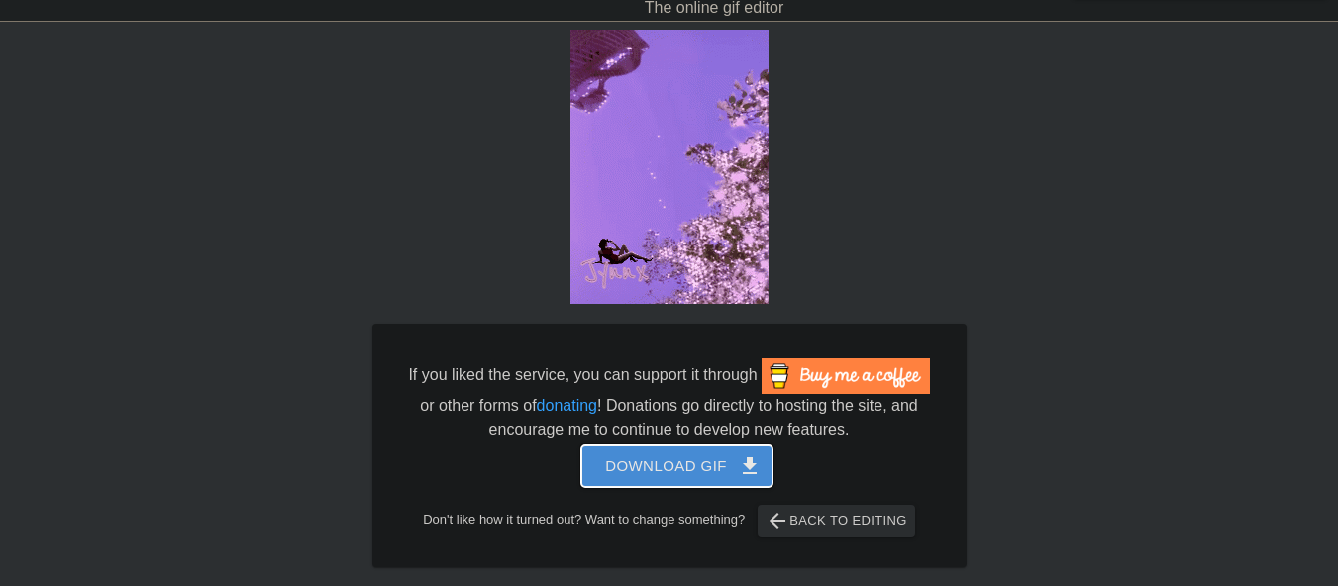
click at [668, 458] on span "Download gif get_app" at bounding box center [677, 467] width 144 height 26
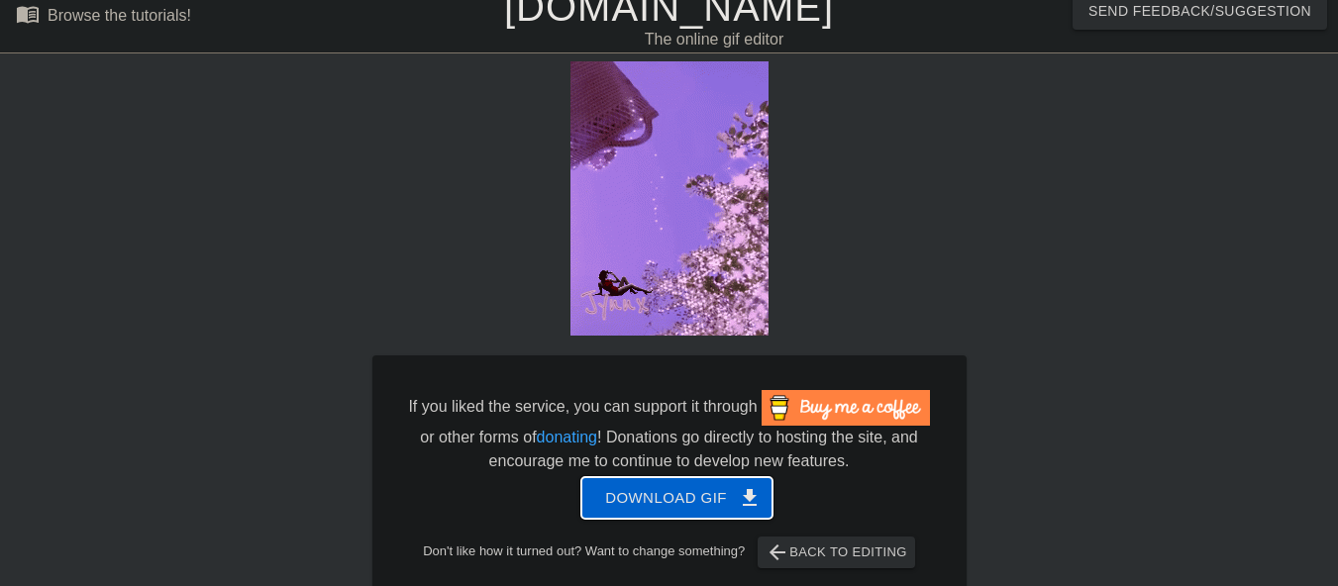
scroll to position [0, 0]
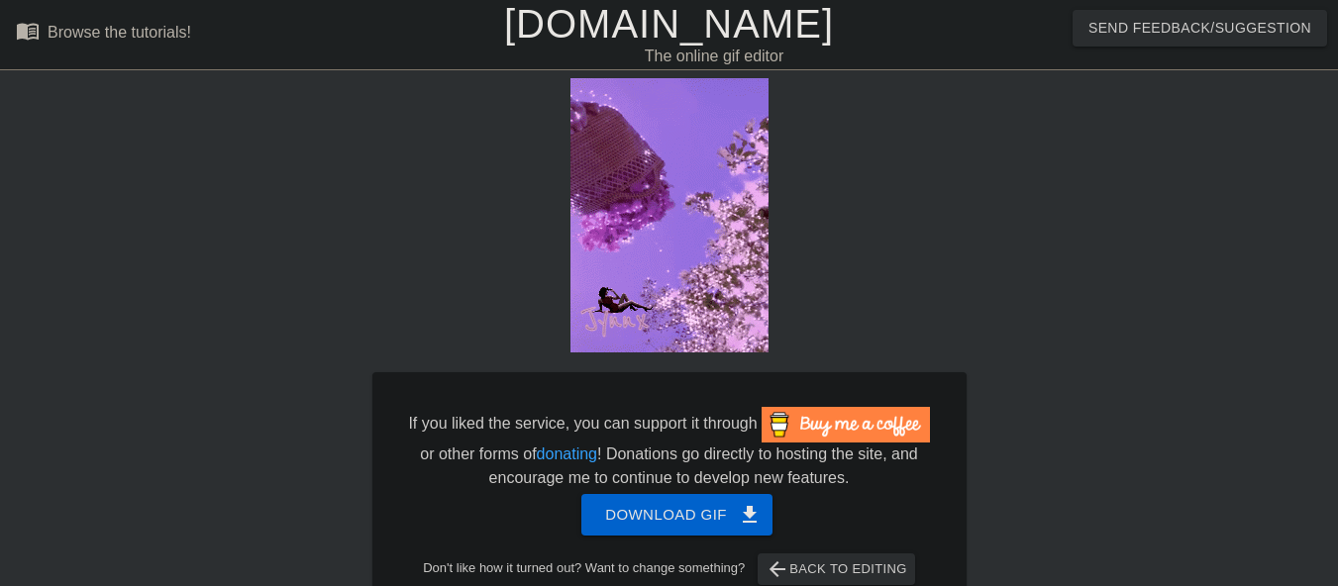
click at [679, 38] on link "[DOMAIN_NAME]" at bounding box center [669, 24] width 330 height 44
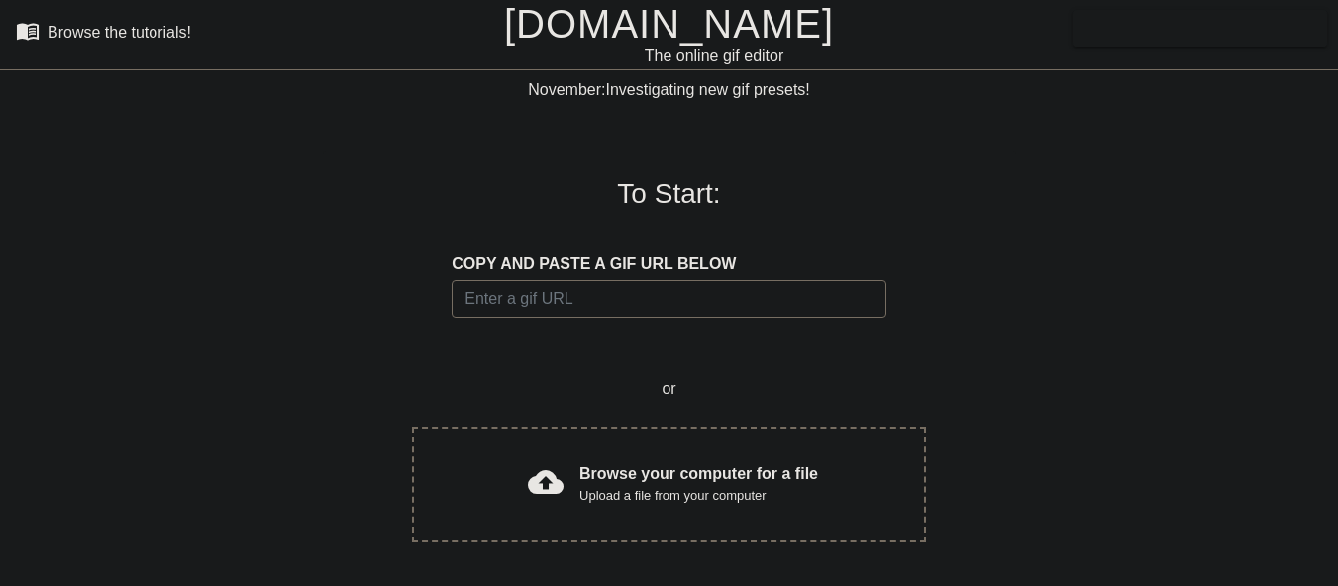
click at [603, 509] on div "cloud_upload Browse your computer for a file Upload a file from your computer C…" at bounding box center [668, 485] width 513 height 116
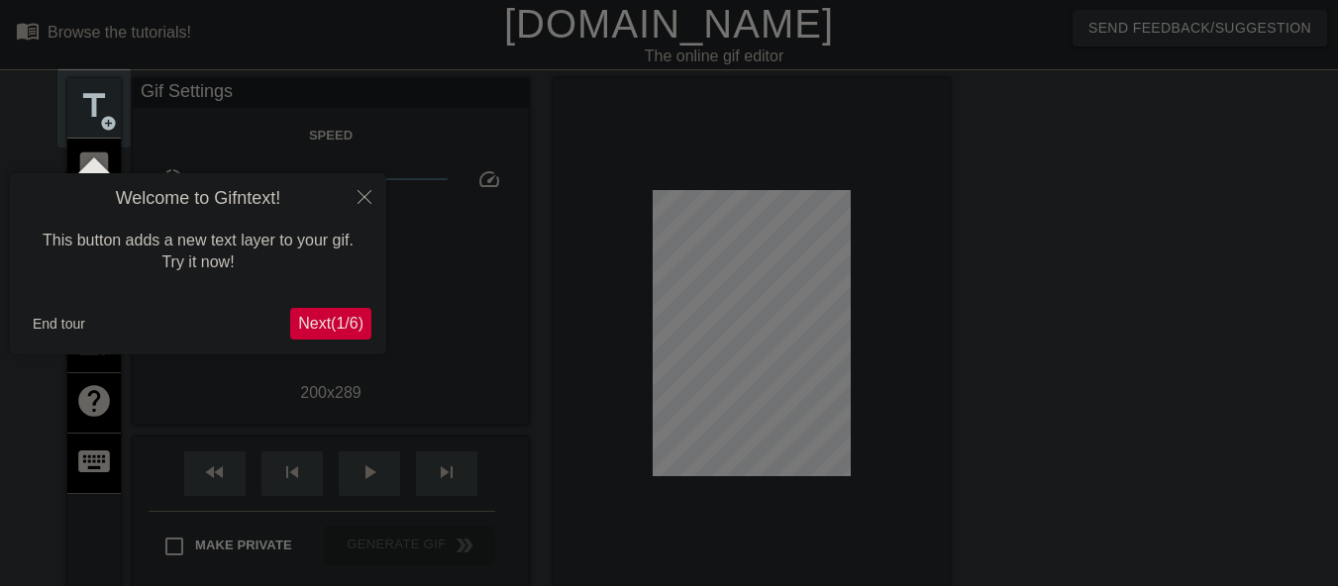
scroll to position [49, 0]
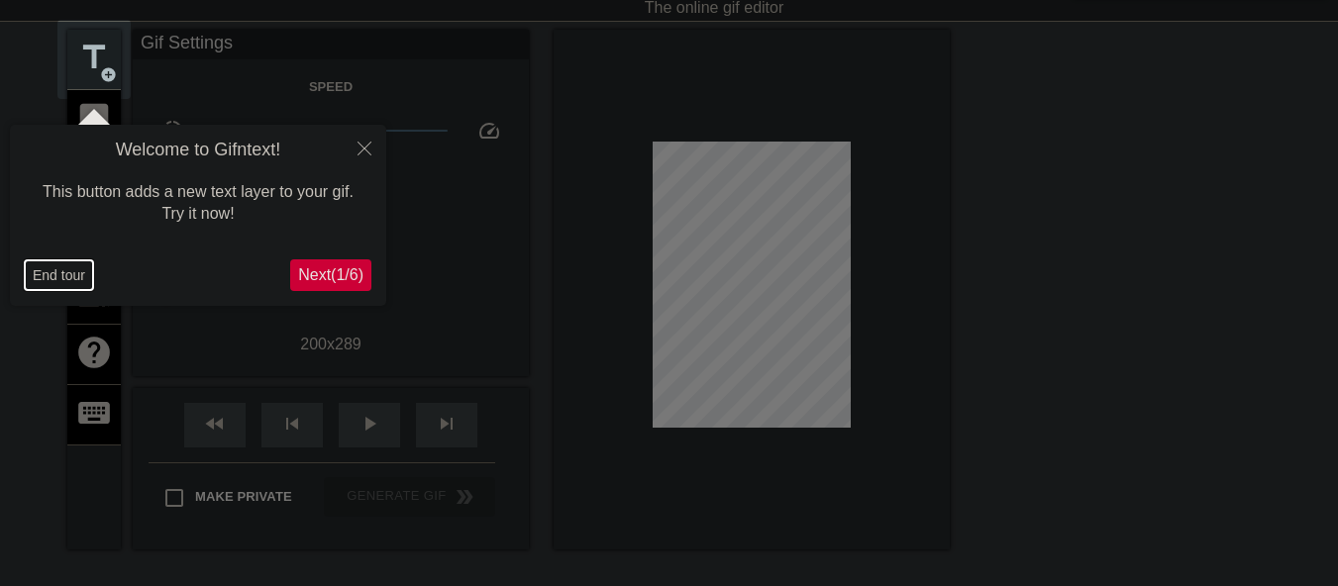
click at [71, 282] on button "End tour" at bounding box center [59, 276] width 68 height 30
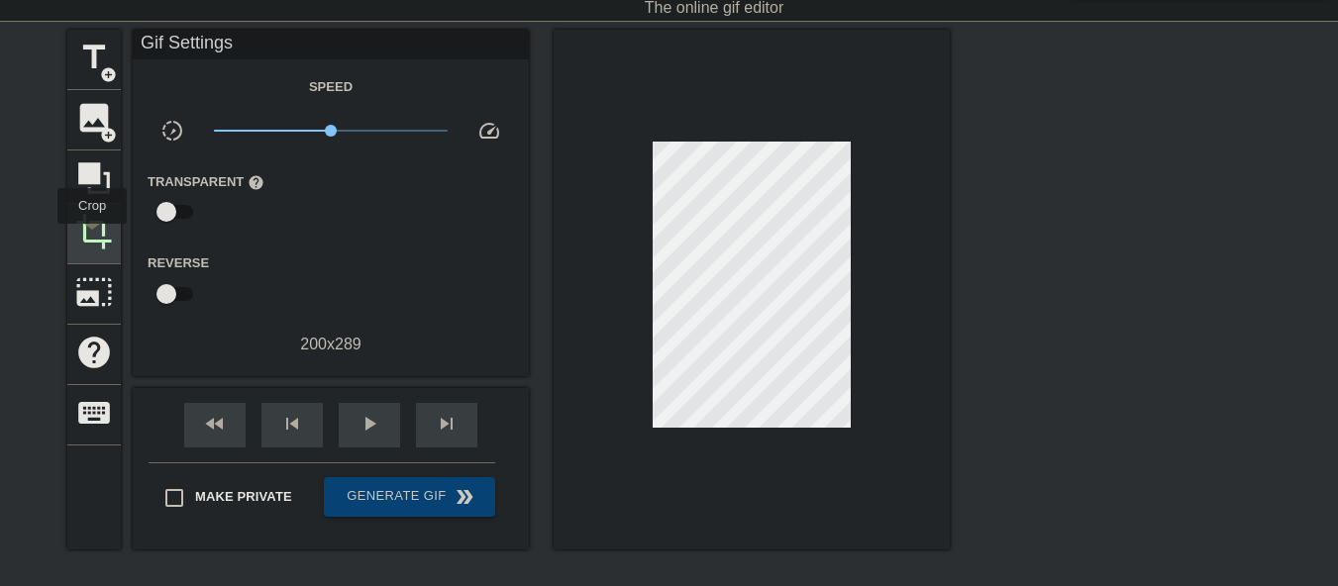
click at [92, 238] on span "crop" at bounding box center [94, 232] width 38 height 38
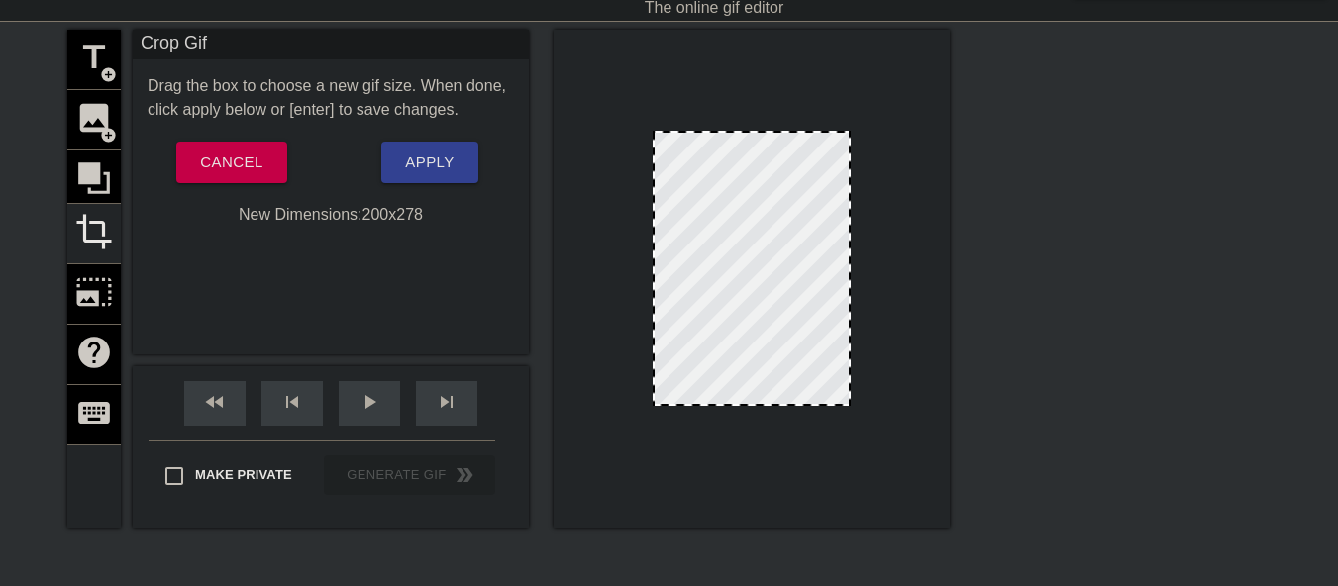
drag, startPoint x: 767, startPoint y: 415, endPoint x: 768, endPoint y: 404, distance: 10.9
click at [768, 404] on div at bounding box center [752, 404] width 194 height 10
click at [433, 174] on span "Apply" at bounding box center [429, 163] width 49 height 26
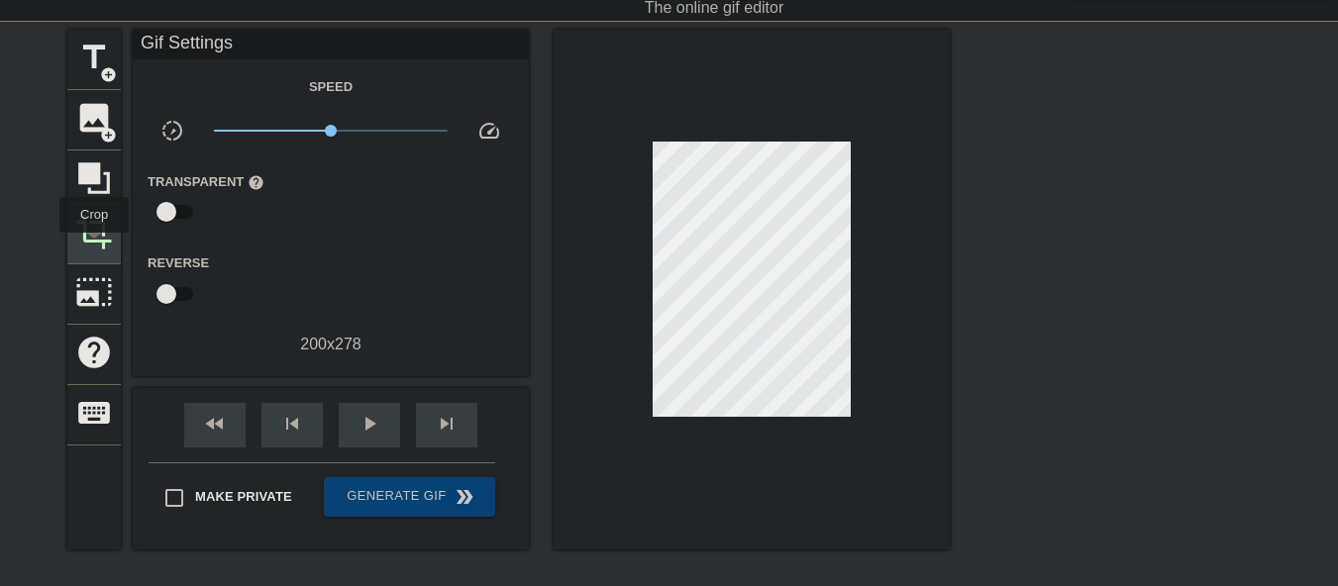
click at [94, 246] on span "crop" at bounding box center [94, 232] width 38 height 38
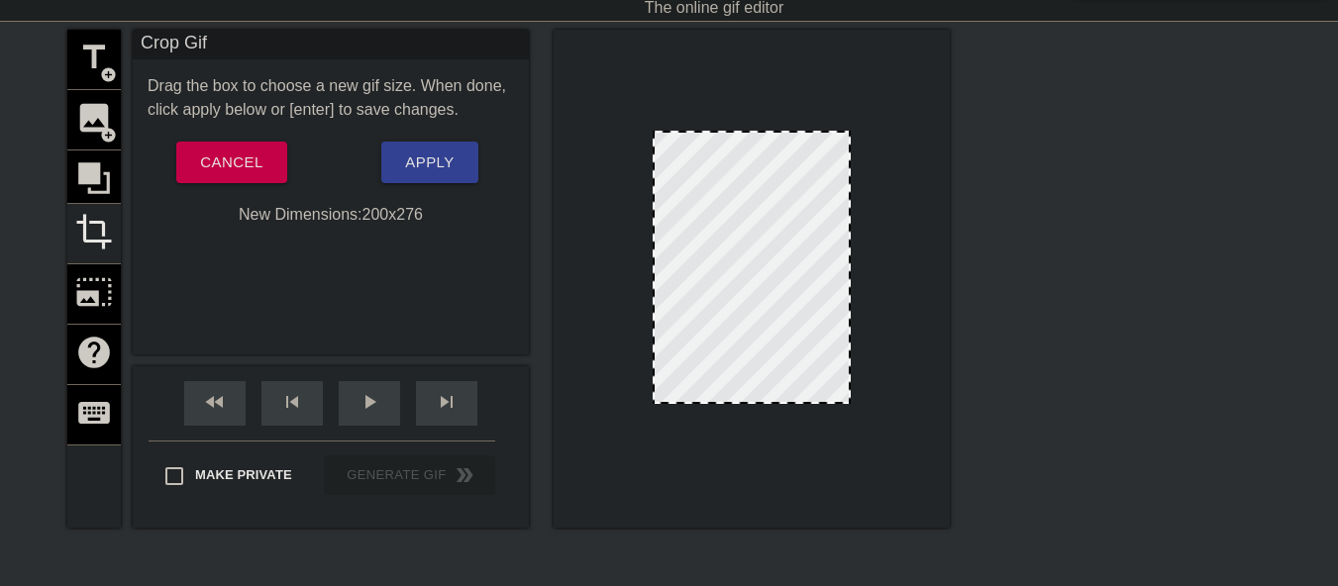
click at [740, 402] on div at bounding box center [752, 402] width 194 height 10
click at [418, 169] on span "Apply" at bounding box center [429, 163] width 49 height 26
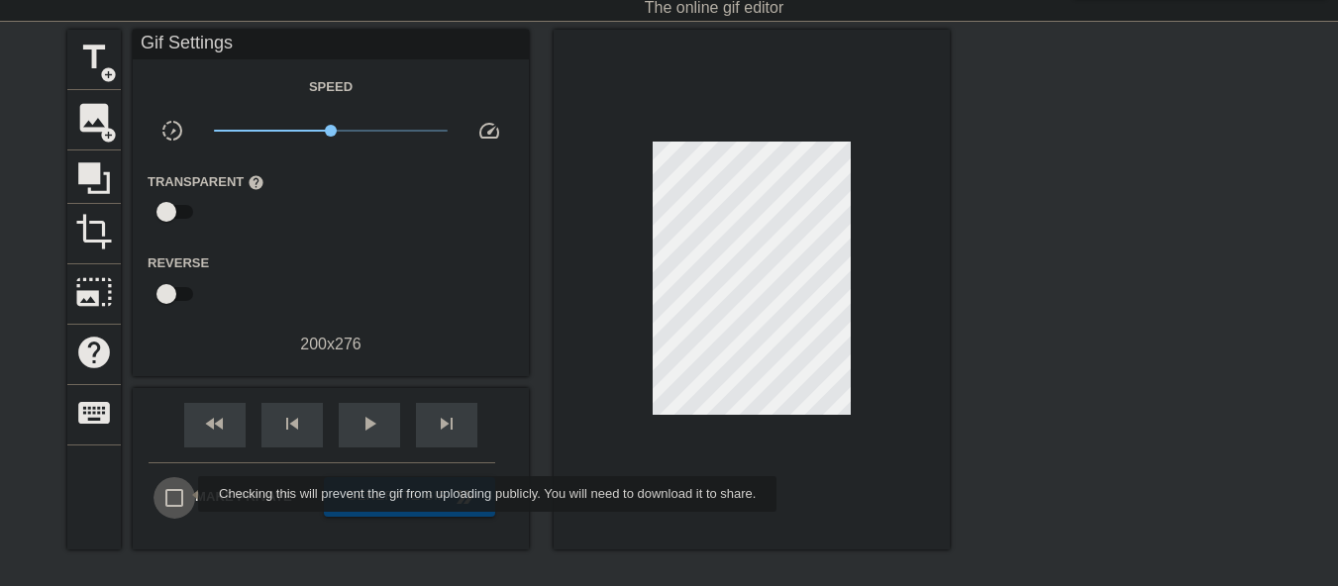
click at [185, 494] on input "Make Private" at bounding box center [175, 498] width 42 height 42
checkbox input "true"
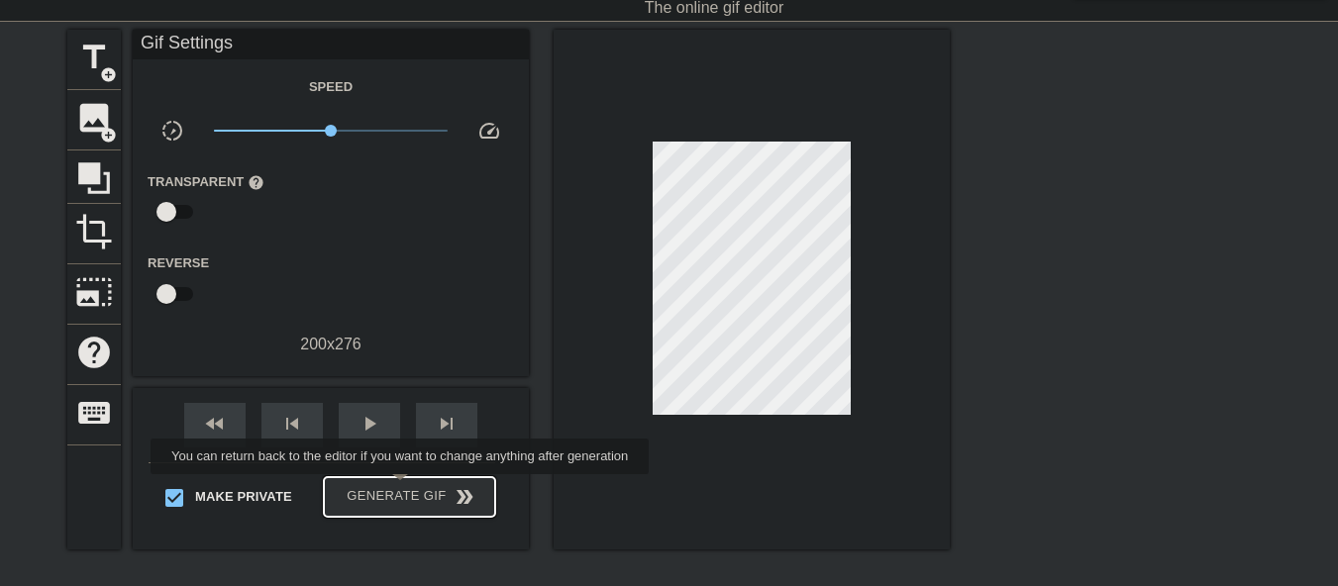
click at [403, 488] on span "Generate Gif double_arrow" at bounding box center [410, 497] width 156 height 24
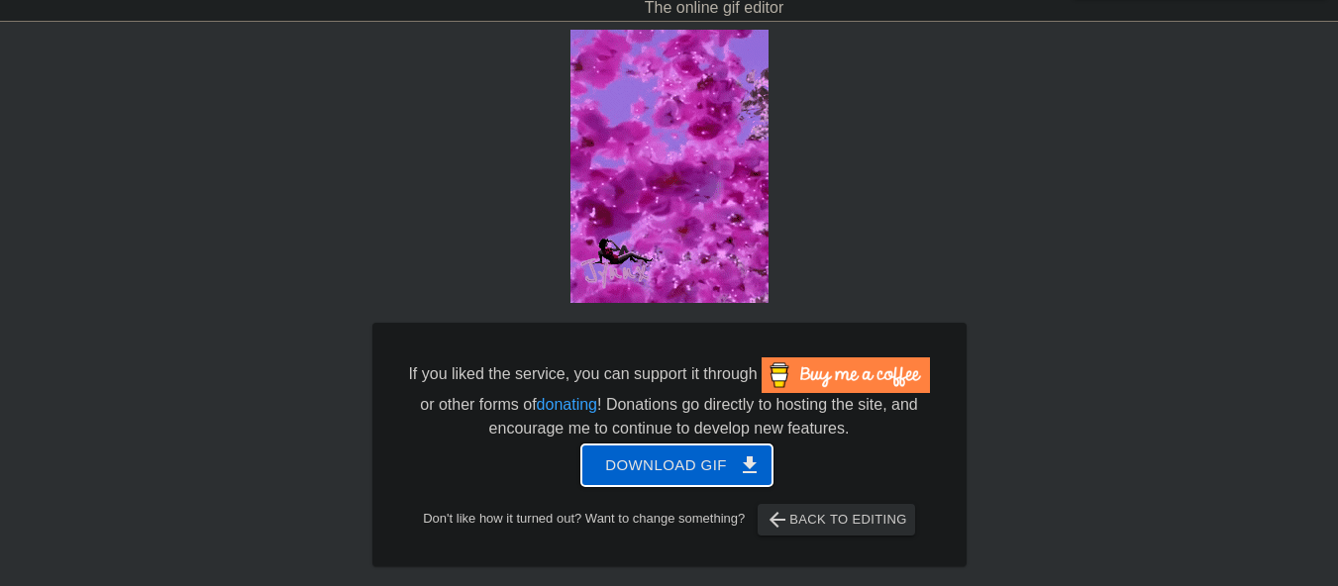
click at [669, 474] on span "Download gif get_app" at bounding box center [677, 466] width 144 height 26
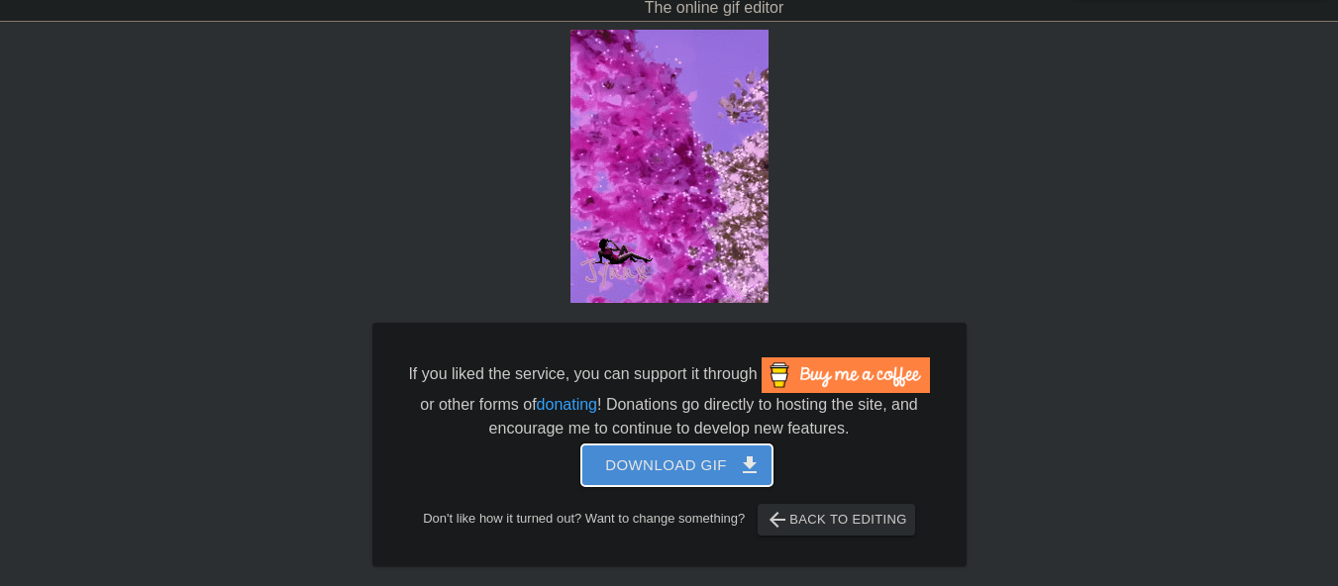
click at [643, 457] on span "Download gif get_app" at bounding box center [677, 466] width 144 height 26
